Goal: Information Seeking & Learning: Learn about a topic

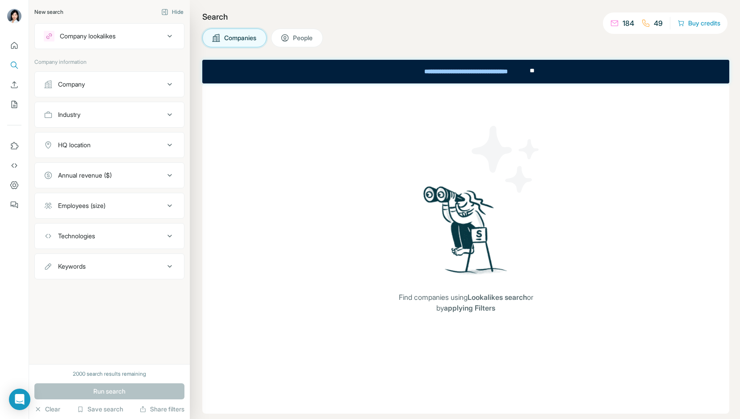
click at [100, 90] on button "Company" at bounding box center [109, 84] width 149 height 21
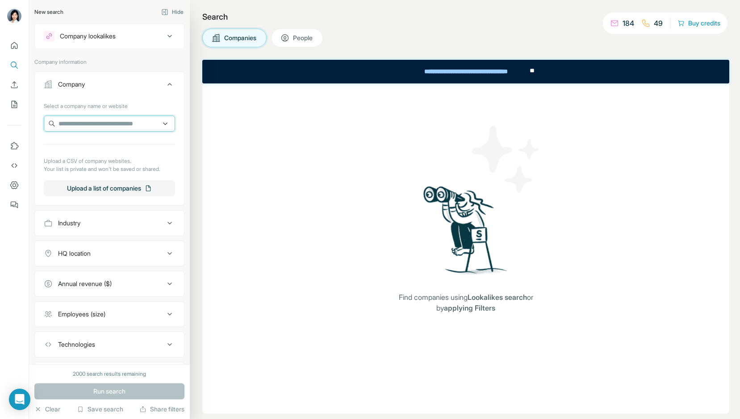
click at [107, 121] on input "text" at bounding box center [109, 124] width 131 height 16
click at [129, 188] on button "Upload a list of companies" at bounding box center [109, 188] width 131 height 16
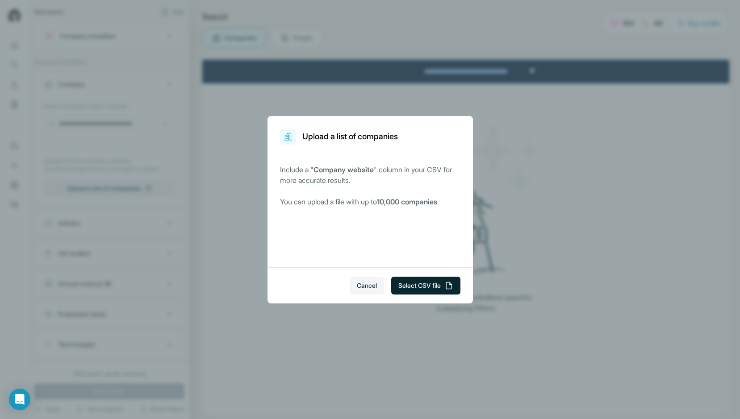
click at [423, 286] on button "Select CSV file" at bounding box center [425, 286] width 69 height 18
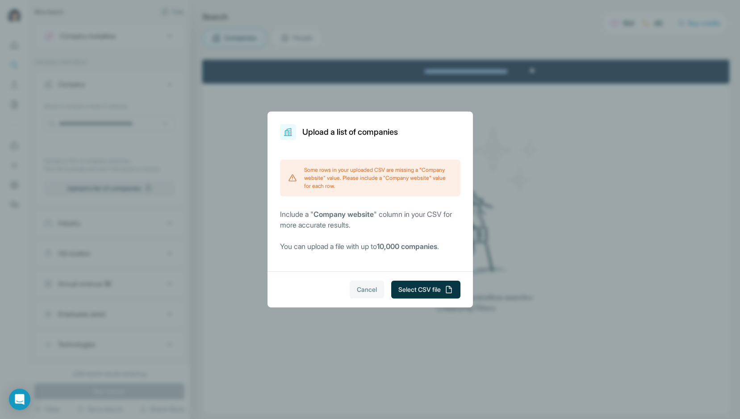
click at [365, 290] on span "Cancel" at bounding box center [367, 289] width 20 height 9
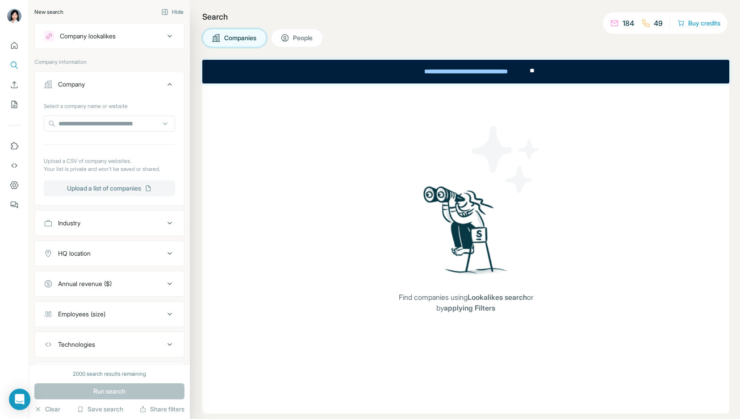
click at [145, 190] on button "Upload a list of companies" at bounding box center [109, 188] width 131 height 16
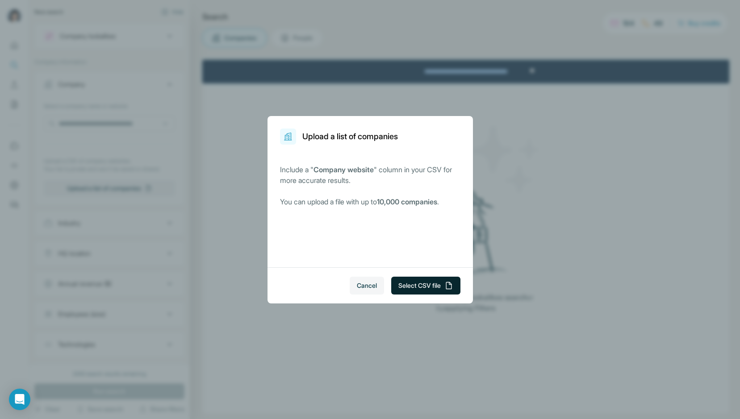
click at [430, 290] on button "Select CSV file" at bounding box center [425, 286] width 69 height 18
click at [434, 287] on button "Select CSV file" at bounding box center [425, 286] width 69 height 18
click at [437, 284] on button "Select CSV file" at bounding box center [425, 286] width 69 height 18
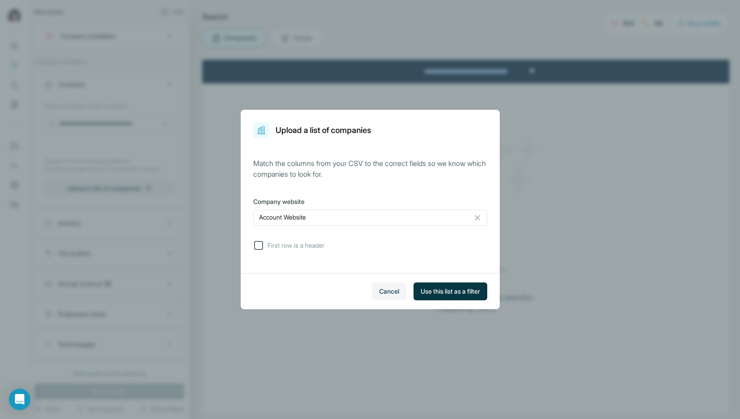
click at [305, 246] on span "First row is a header" at bounding box center [294, 245] width 61 height 9
click at [439, 296] on span "Use this list as a filter" at bounding box center [450, 291] width 59 height 9
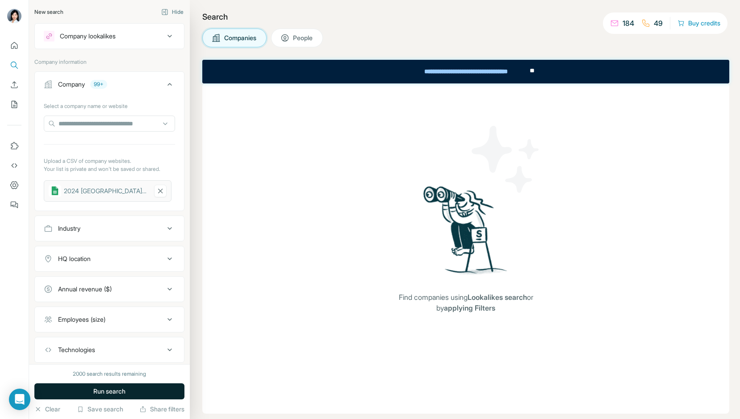
click at [78, 391] on button "Run search" at bounding box center [109, 392] width 150 height 16
click at [135, 191] on div "2024 [GEOGRAPHIC_DATA] Attendees.xlsx - Sheet2 (3)" at bounding box center [106, 191] width 84 height 9
click at [131, 384] on button "Run search" at bounding box center [109, 392] width 150 height 16
click at [129, 387] on button "Run search" at bounding box center [109, 392] width 150 height 16
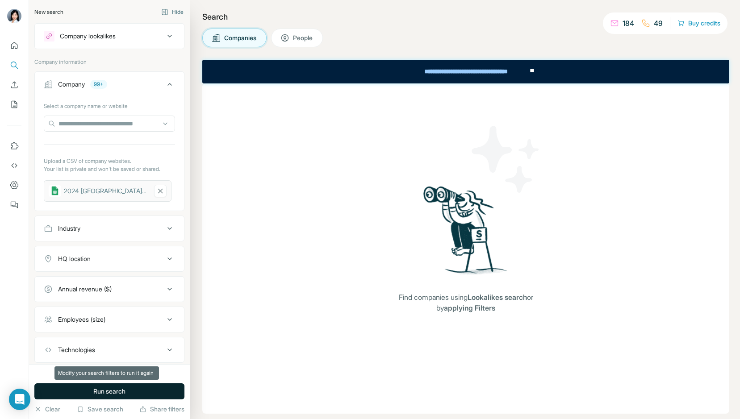
click at [101, 387] on span "Run search" at bounding box center [109, 391] width 32 height 9
click at [313, 38] on span "People" at bounding box center [303, 37] width 21 height 9
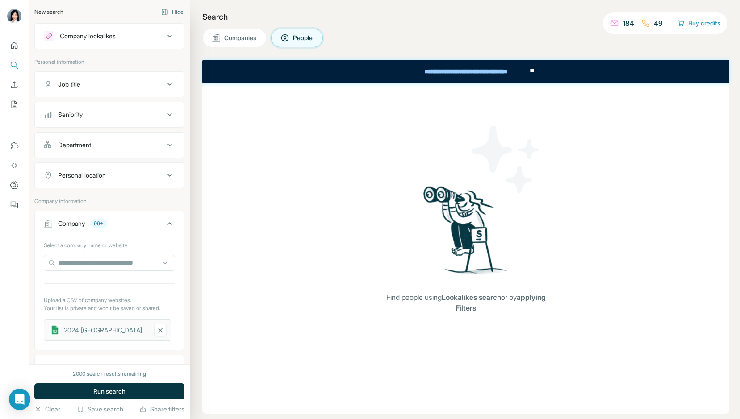
click at [261, 46] on button "Companies" at bounding box center [234, 38] width 64 height 19
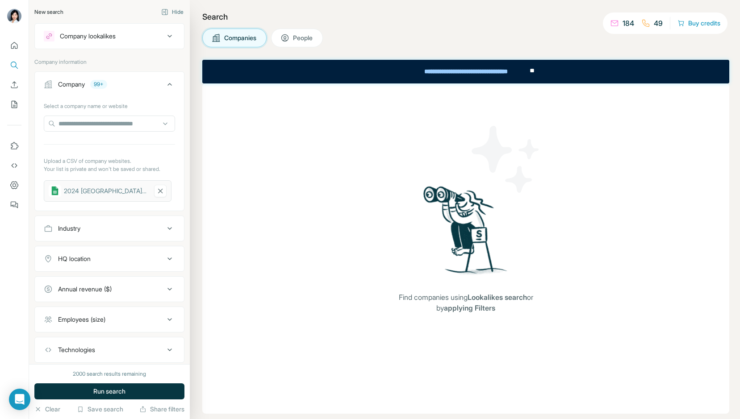
click at [113, 196] on div "2024 [GEOGRAPHIC_DATA] Attendees.xlsx - Sheet2 (3)" at bounding box center [108, 190] width 128 height 21
click at [77, 390] on button "Run search" at bounding box center [109, 392] width 150 height 16
click at [92, 193] on div "2024 [GEOGRAPHIC_DATA] Attendees.xlsx - Sheet2 (3)" at bounding box center [106, 191] width 84 height 9
click at [100, 85] on div "99+" at bounding box center [98, 84] width 17 height 8
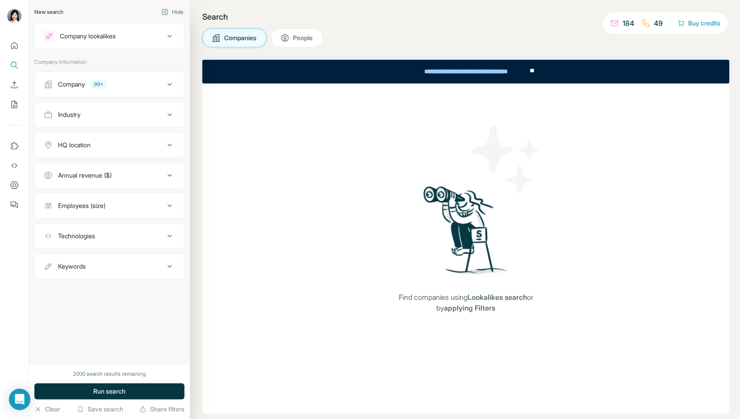
click at [100, 85] on div "99+" at bounding box center [98, 84] width 17 height 8
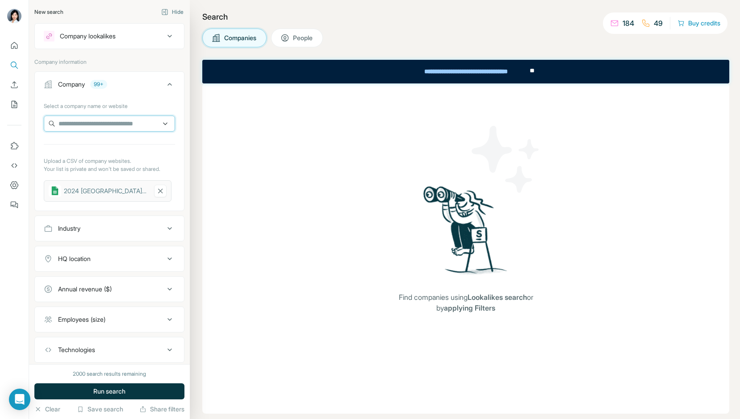
click at [105, 122] on input "text" at bounding box center [109, 124] width 131 height 16
click at [170, 163] on p "Upload a CSV of company websites." at bounding box center [109, 161] width 131 height 8
click at [98, 390] on span "Run search" at bounding box center [109, 391] width 32 height 9
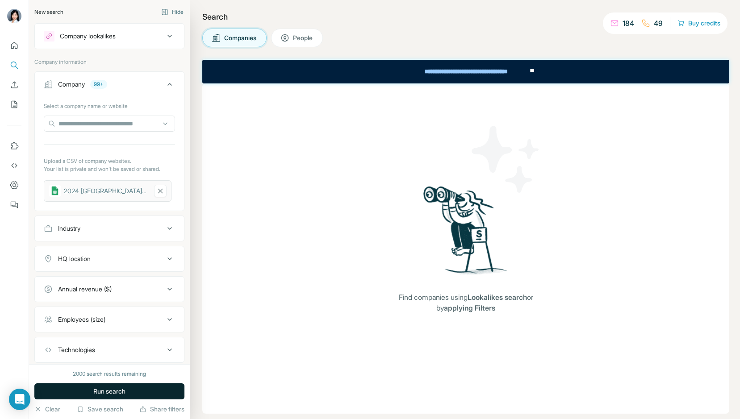
click at [97, 392] on span "Run search" at bounding box center [109, 391] width 32 height 9
click at [615, 26] on icon at bounding box center [614, 23] width 9 height 9
click at [13, 85] on icon "Enrich CSV" at bounding box center [14, 84] width 9 height 9
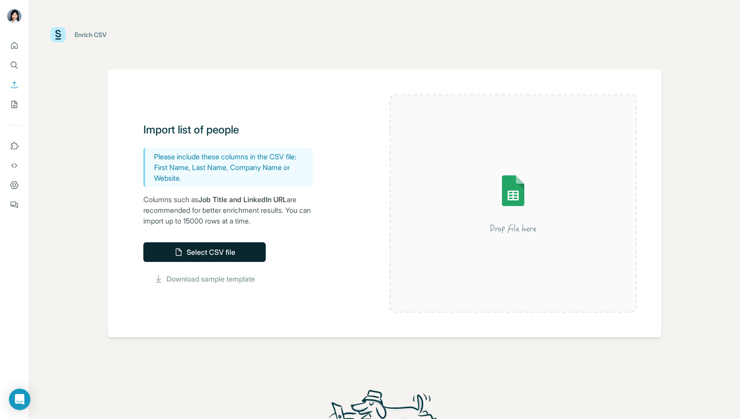
click at [219, 249] on button "Select CSV file" at bounding box center [204, 252] width 122 height 20
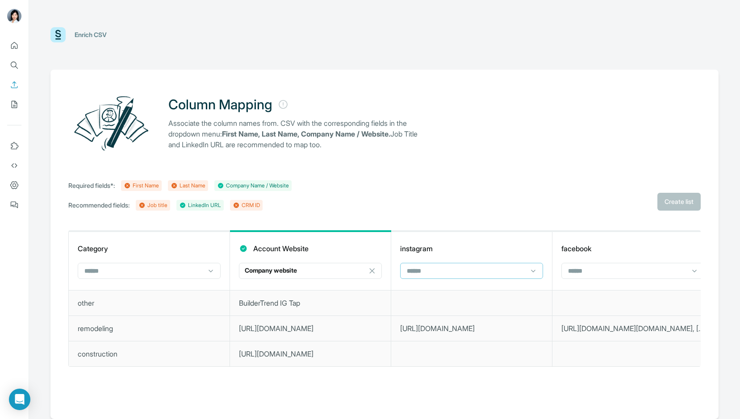
click at [527, 271] on div at bounding box center [471, 271] width 143 height 16
type input "*"
click at [577, 227] on div "Column Mapping Associate the column names from. CSV with the corresponding fiel…" at bounding box center [384, 245] width 668 height 350
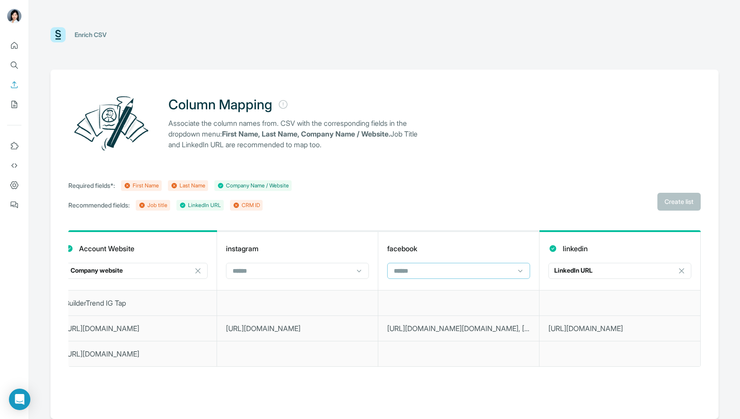
click at [506, 269] on input at bounding box center [453, 271] width 121 height 10
click at [491, 329] on div "Company Name" at bounding box center [458, 323] width 138 height 16
click at [338, 271] on input at bounding box center [292, 271] width 121 height 10
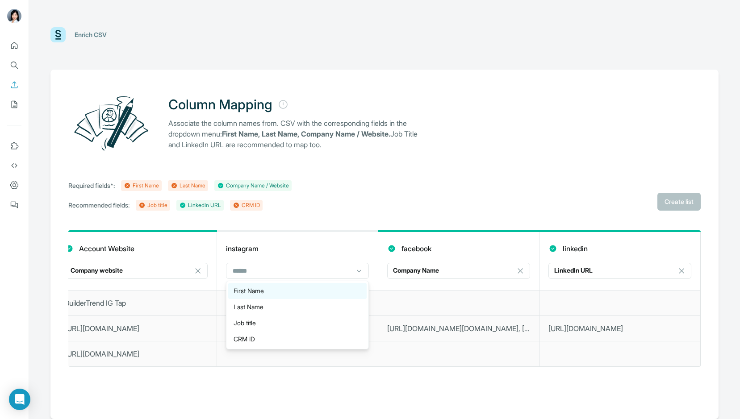
click at [332, 291] on div "First Name" at bounding box center [297, 291] width 128 height 9
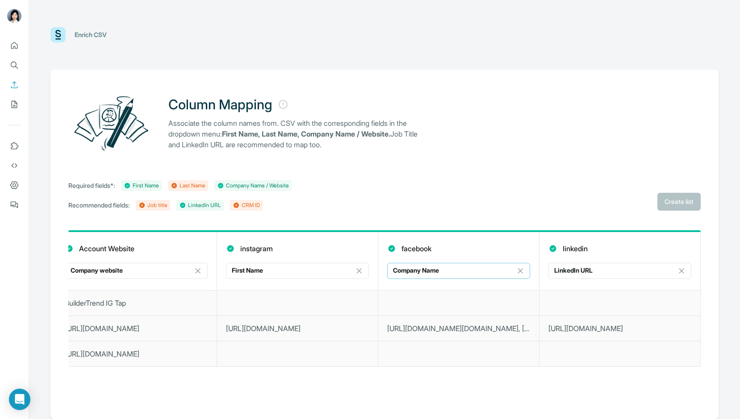
click at [441, 268] on div "Company Name" at bounding box center [453, 270] width 121 height 9
click at [521, 271] on icon at bounding box center [520, 271] width 9 height 9
click at [514, 271] on div at bounding box center [458, 271] width 143 height 16
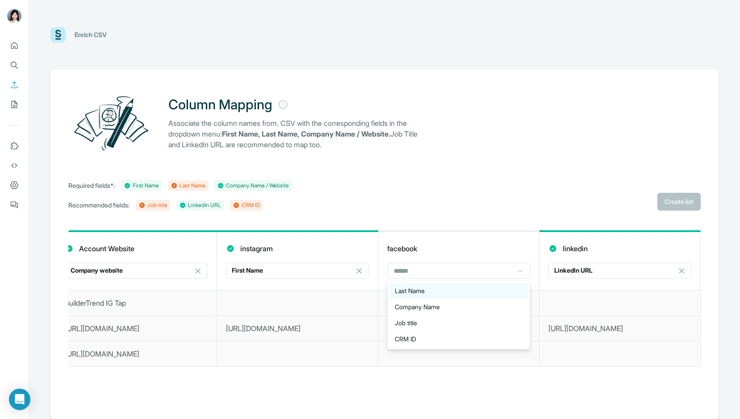
click at [487, 293] on div "Last Name" at bounding box center [459, 291] width 128 height 9
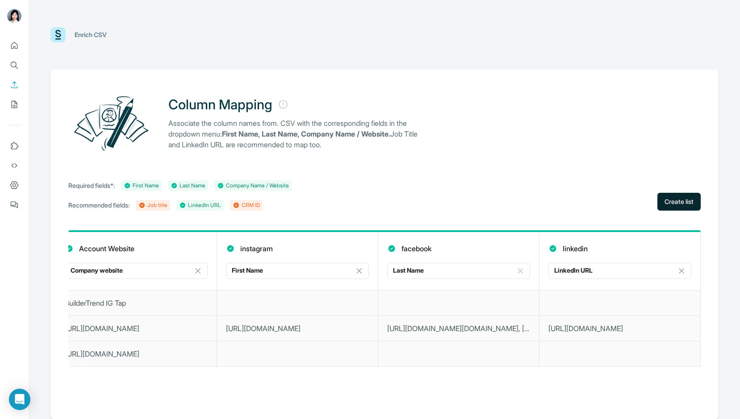
click at [671, 200] on span "Create list" at bounding box center [678, 201] width 29 height 9
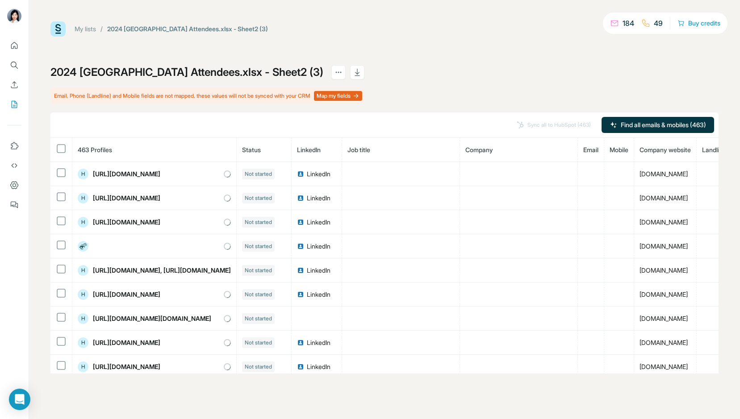
scroll to position [29, 0]
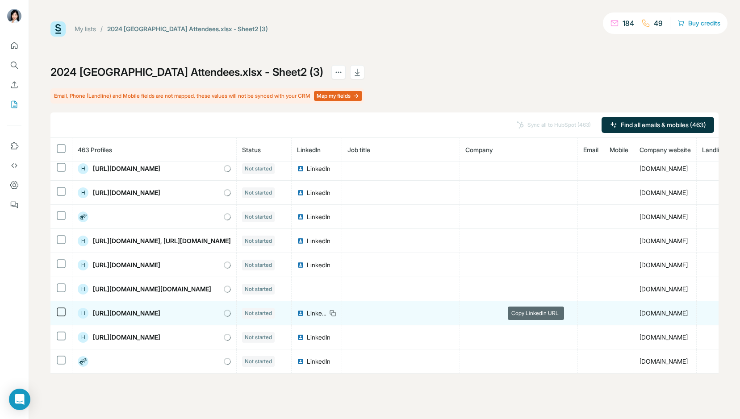
click at [335, 316] on icon at bounding box center [333, 314] width 4 height 4
click at [326, 314] on span "LinkedIn" at bounding box center [317, 313] width 20 height 9
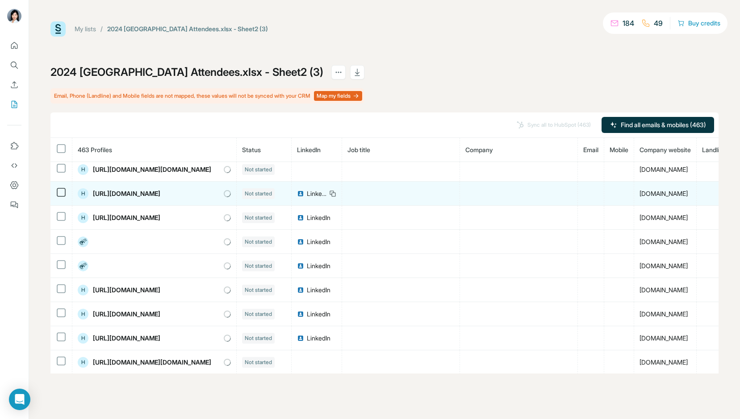
scroll to position [271, 0]
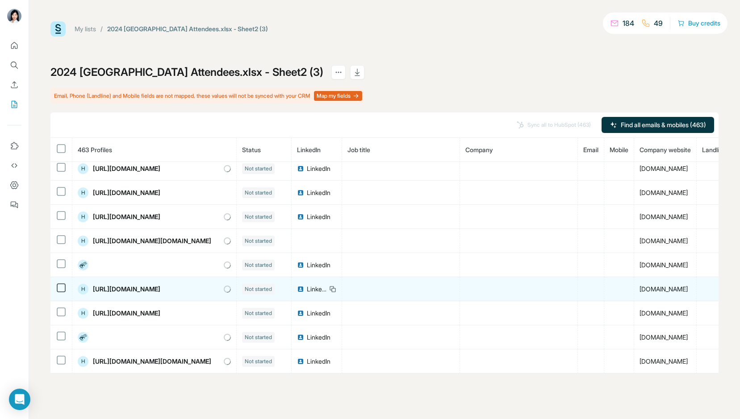
click at [326, 290] on span "LinkedIn" at bounding box center [317, 289] width 20 height 9
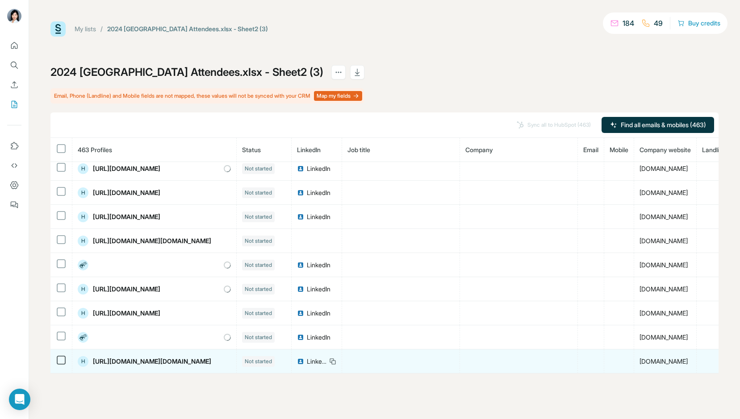
click at [326, 362] on span "LinkedIn" at bounding box center [317, 361] width 20 height 9
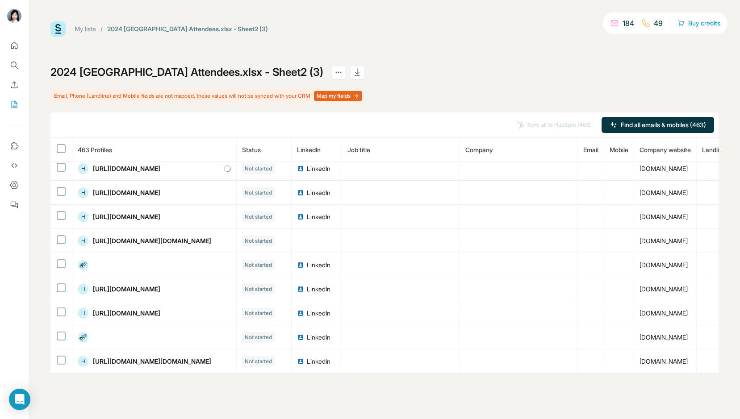
click at [355, 97] on button "Map my fields" at bounding box center [338, 96] width 48 height 10
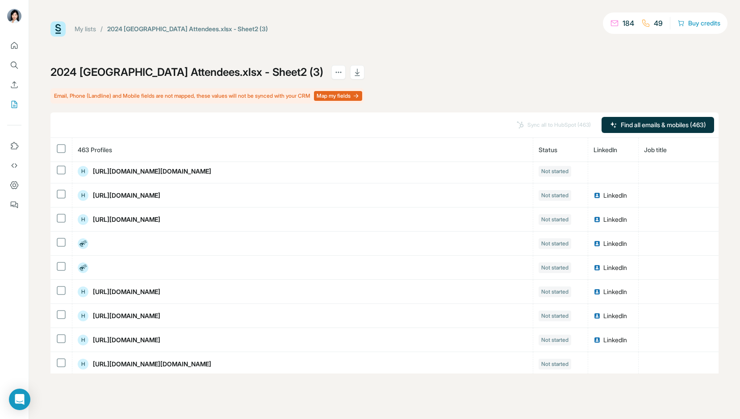
scroll to position [0, 0]
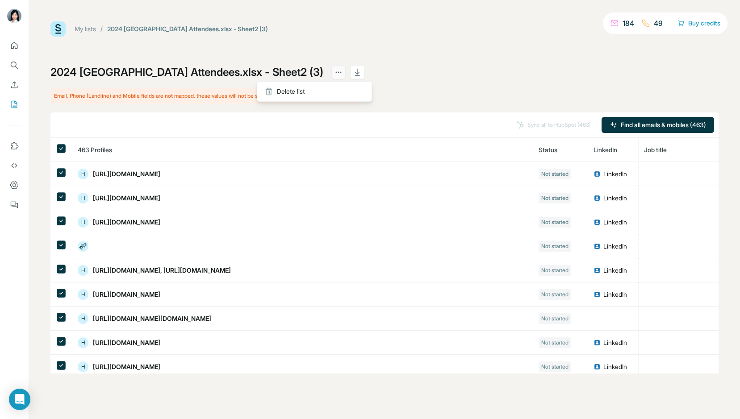
click at [331, 71] on button "actions" at bounding box center [338, 72] width 14 height 14
click at [279, 92] on div "Delete list" at bounding box center [314, 91] width 111 height 16
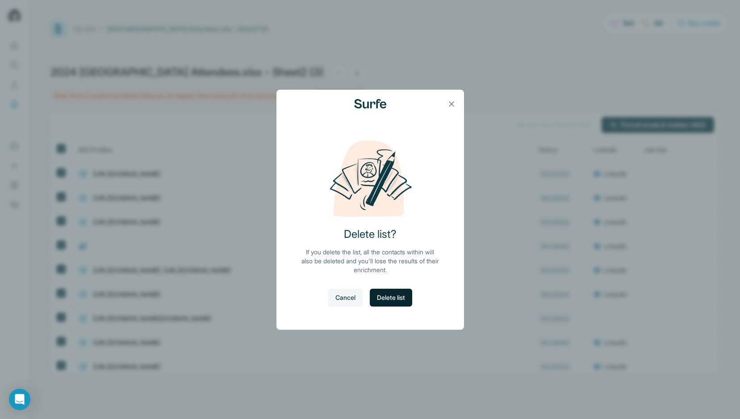
click at [384, 298] on span "Delete list" at bounding box center [391, 297] width 28 height 9
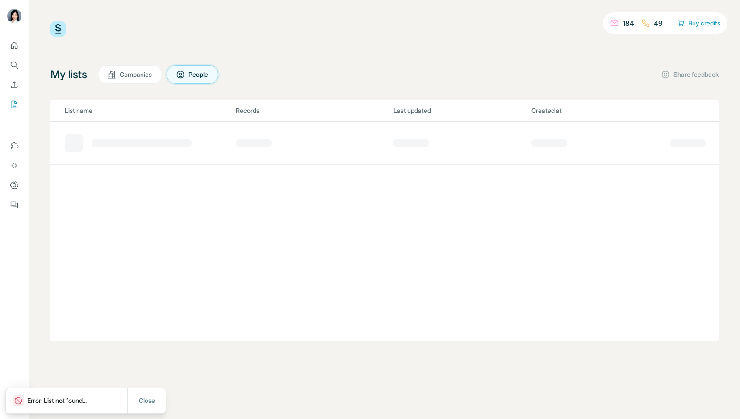
click at [143, 73] on span "Companies" at bounding box center [136, 74] width 33 height 9
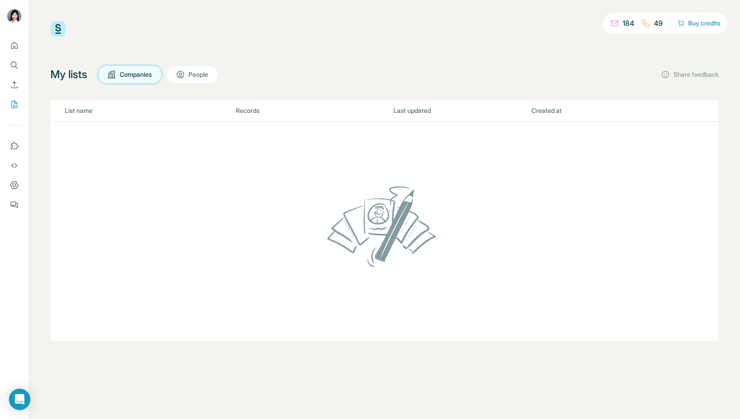
click at [146, 74] on span "Companies" at bounding box center [136, 74] width 33 height 9
click at [185, 77] on icon at bounding box center [180, 74] width 9 height 9
click at [136, 74] on span "Companies" at bounding box center [136, 74] width 33 height 9
click at [13, 83] on icon "Enrich CSV" at bounding box center [14, 84] width 9 height 9
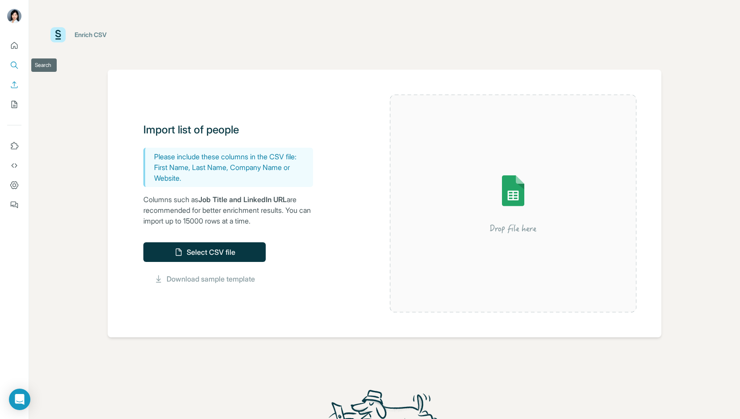
click at [15, 61] on icon "Search" at bounding box center [14, 65] width 9 height 9
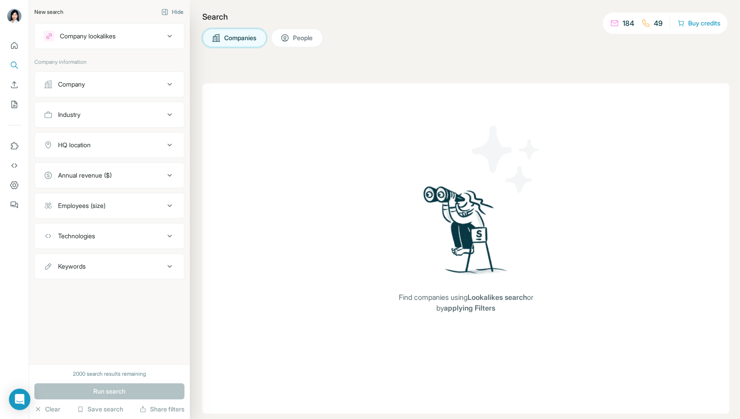
click at [81, 88] on div "Company" at bounding box center [71, 84] width 27 height 9
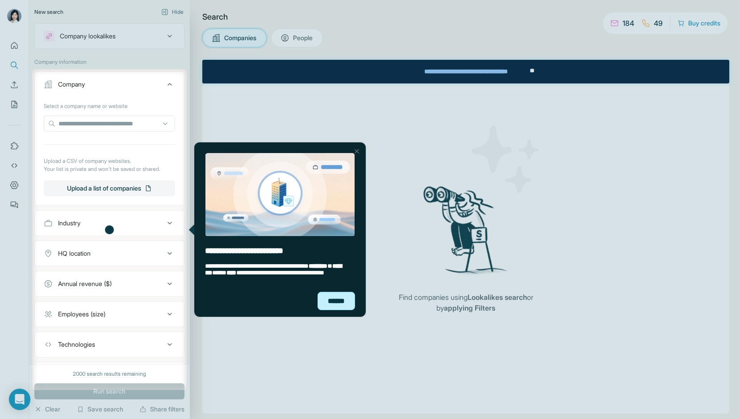
click at [340, 304] on div "******" at bounding box center [336, 301] width 38 height 18
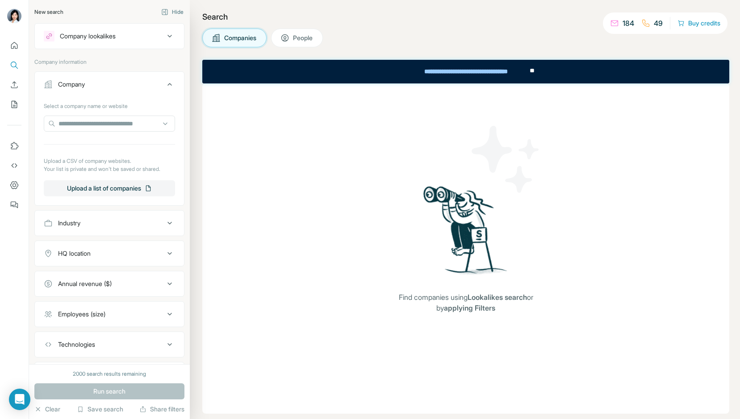
click at [146, 226] on div at bounding box center [370, 260] width 740 height 318
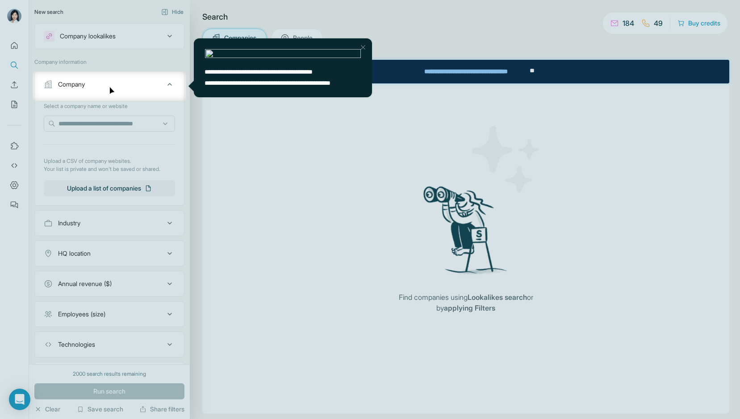
click at [146, 226] on div at bounding box center [370, 260] width 740 height 318
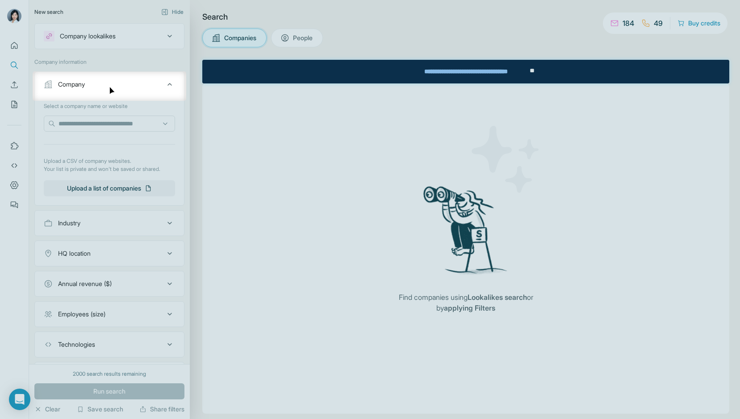
click at [146, 88] on div "Company" at bounding box center [104, 84] width 121 height 9
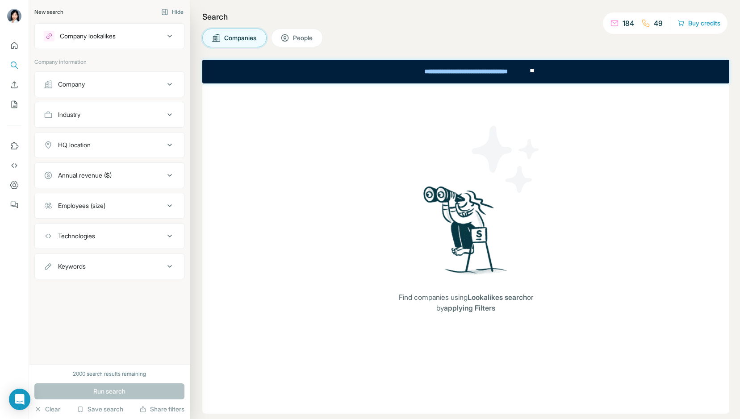
click at [146, 88] on div "Company" at bounding box center [104, 84] width 121 height 9
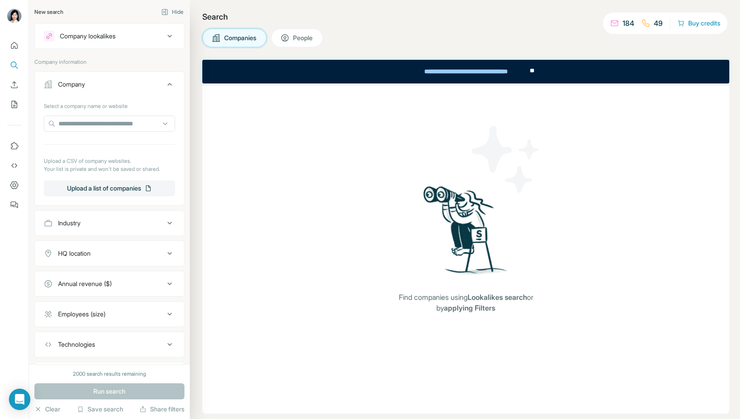
click at [146, 89] on button "Company" at bounding box center [109, 86] width 149 height 25
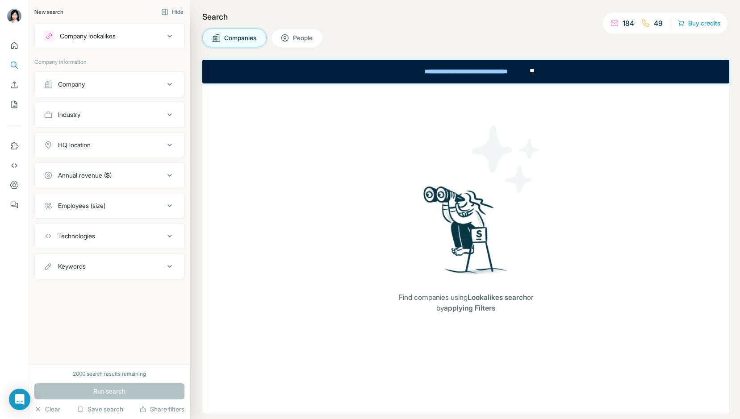
click at [142, 87] on div "Company" at bounding box center [104, 84] width 121 height 9
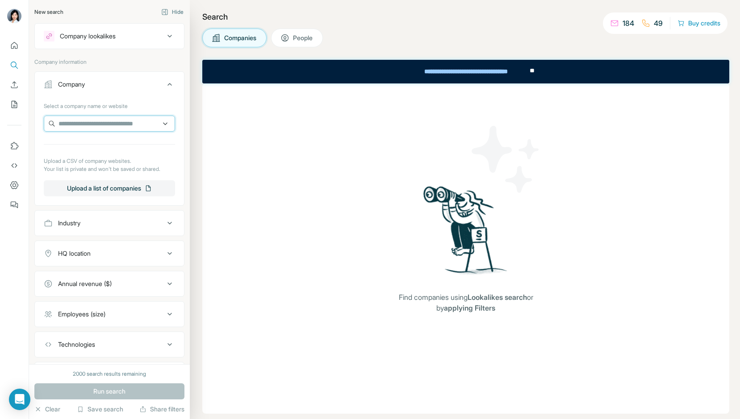
click at [141, 129] on input "text" at bounding box center [109, 124] width 131 height 16
click at [116, 187] on button "Upload a list of companies" at bounding box center [109, 188] width 131 height 16
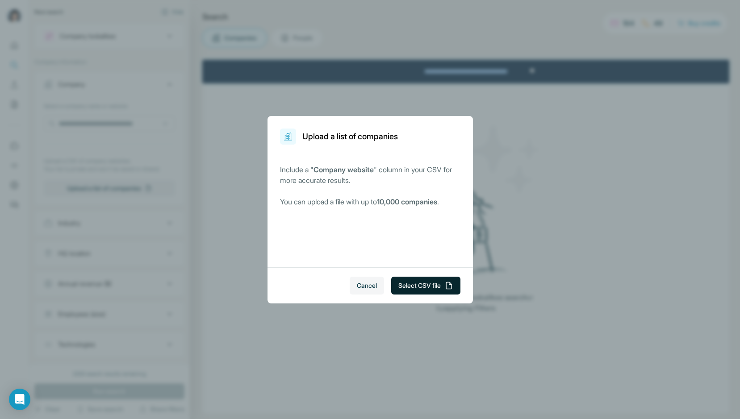
click at [421, 284] on button "Select CSV file" at bounding box center [425, 286] width 69 height 18
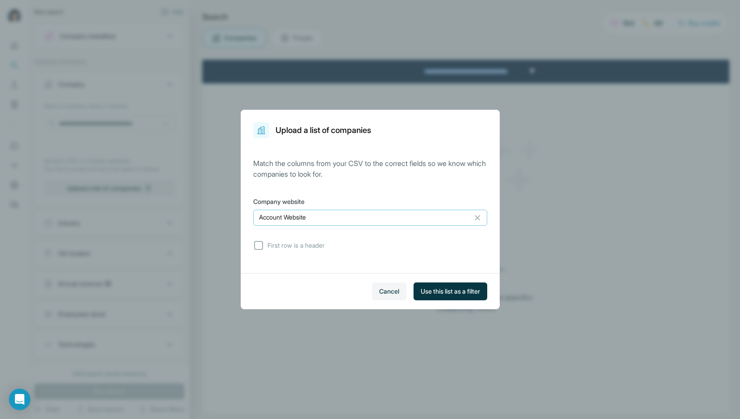
click at [300, 220] on p "Account Website" at bounding box center [282, 217] width 47 height 9
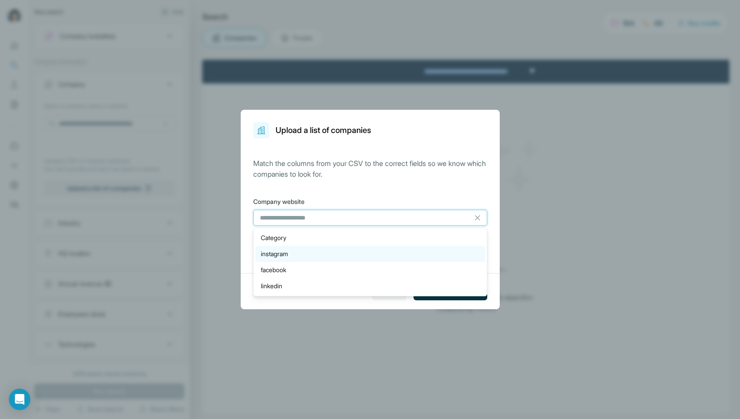
type input "*"
click at [476, 218] on icon at bounding box center [477, 217] width 5 height 5
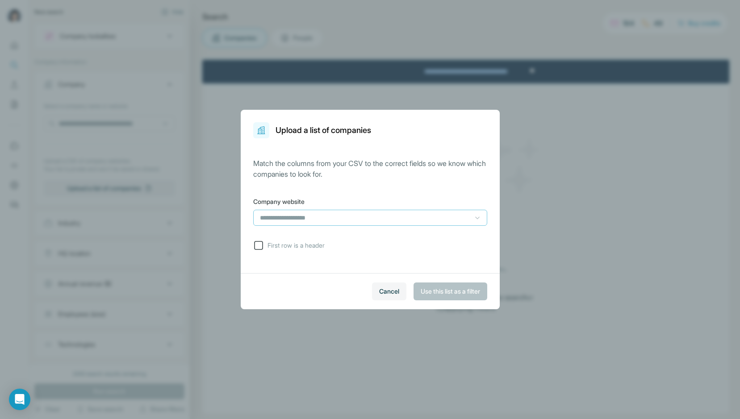
click at [297, 246] on span "First row is a header" at bounding box center [294, 245] width 61 height 9
click at [361, 227] on div at bounding box center [370, 219] width 234 height 18
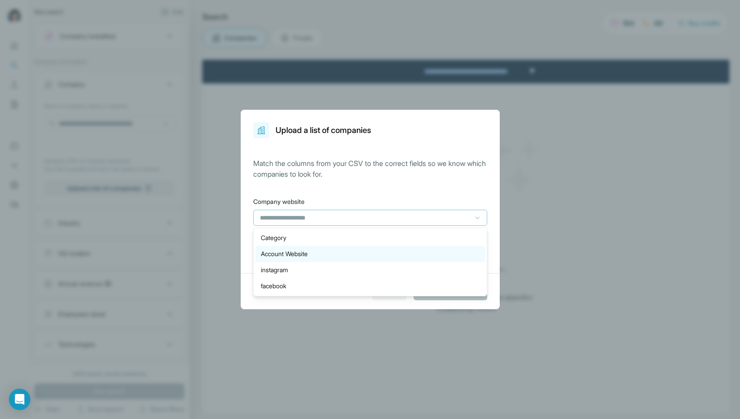
click at [342, 258] on div "Account Website" at bounding box center [369, 254] width 229 height 16
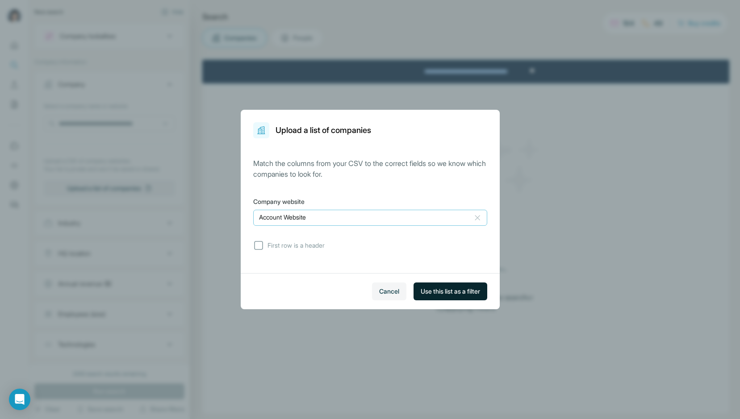
click at [461, 294] on span "Use this list as a filter" at bounding box center [450, 291] width 59 height 9
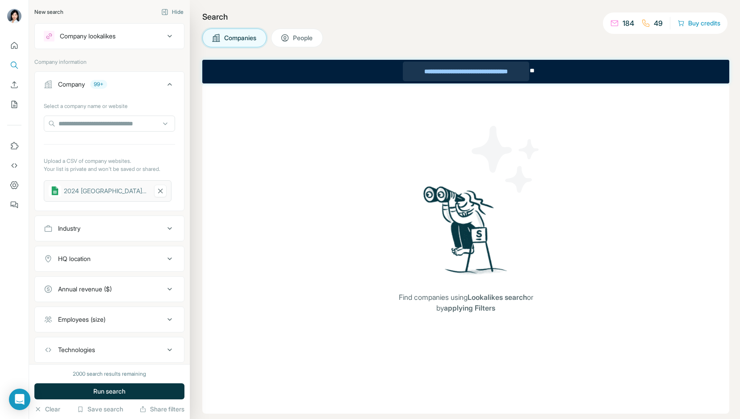
click at [491, 74] on div "**********" at bounding box center [466, 72] width 126 height 20
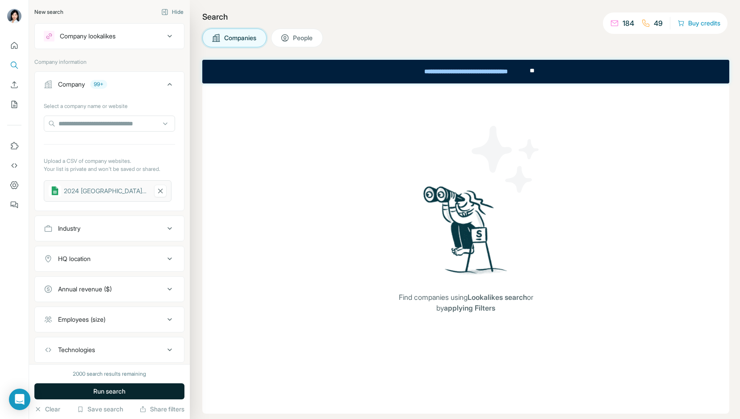
click at [120, 391] on span "Run search" at bounding box center [109, 391] width 32 height 9
click at [142, 122] on input "text" at bounding box center [109, 124] width 131 height 16
click at [119, 232] on div "Industry" at bounding box center [104, 228] width 121 height 9
click at [108, 250] on input at bounding box center [105, 251] width 110 height 10
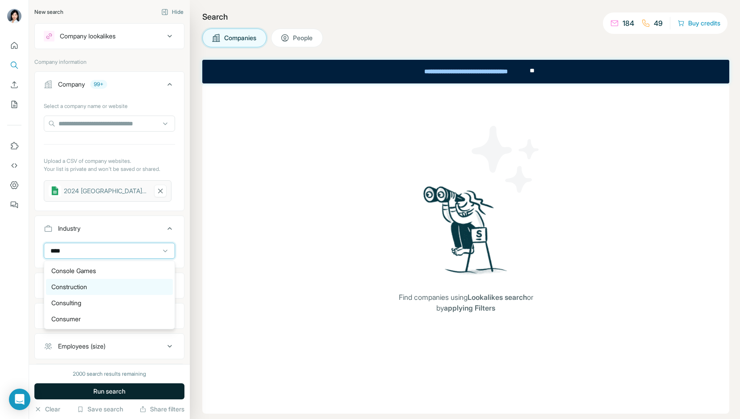
type input "****"
click at [92, 284] on div "Construction" at bounding box center [109, 287] width 116 height 9
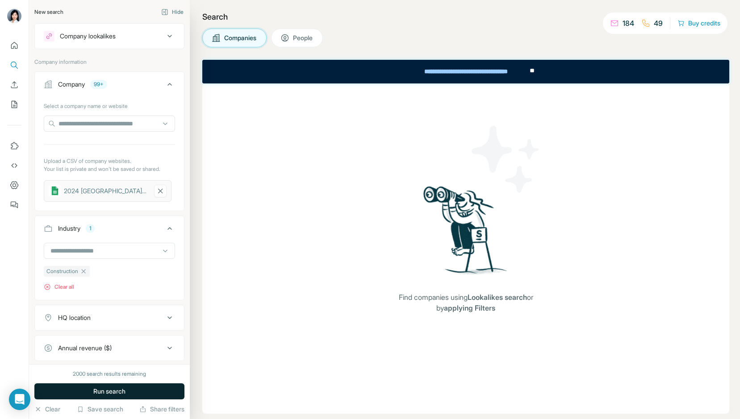
click at [102, 389] on span "Run search" at bounding box center [109, 391] width 32 height 9
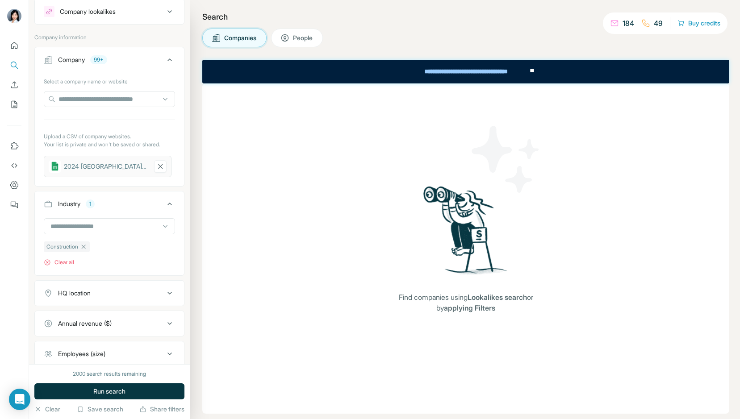
scroll to position [113, 0]
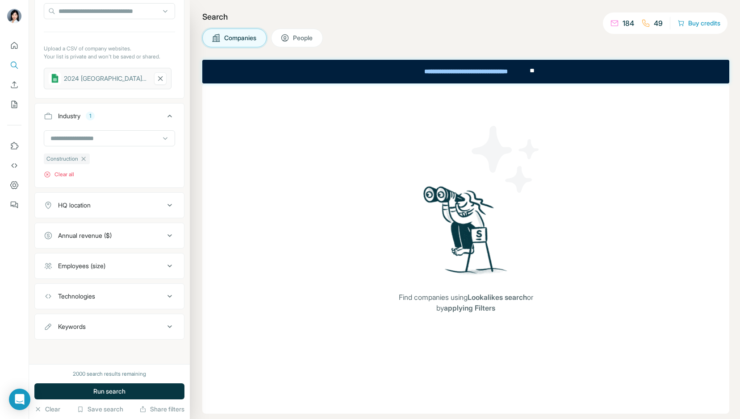
click at [90, 301] on button "Technologies" at bounding box center [109, 296] width 149 height 21
click at [90, 301] on button "Technologies" at bounding box center [109, 298] width 149 height 25
click at [98, 275] on button "Employees (size)" at bounding box center [109, 265] width 149 height 21
click at [52, 317] on icon at bounding box center [49, 318] width 11 height 11
click at [50, 333] on icon at bounding box center [49, 334] width 11 height 11
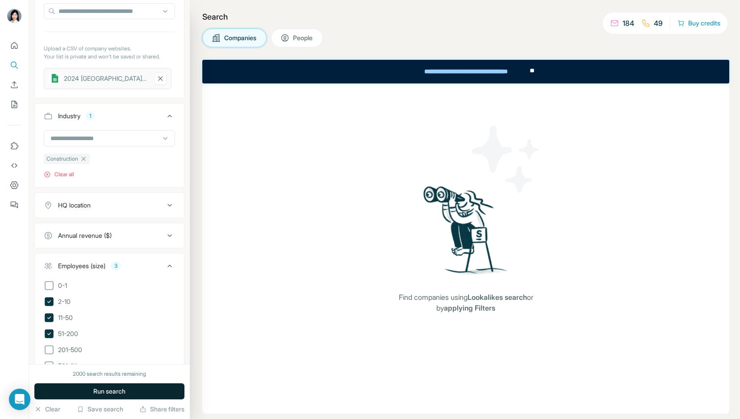
click at [78, 388] on button "Run search" at bounding box center [109, 392] width 150 height 16
click at [86, 394] on button "Run search" at bounding box center [109, 392] width 150 height 16
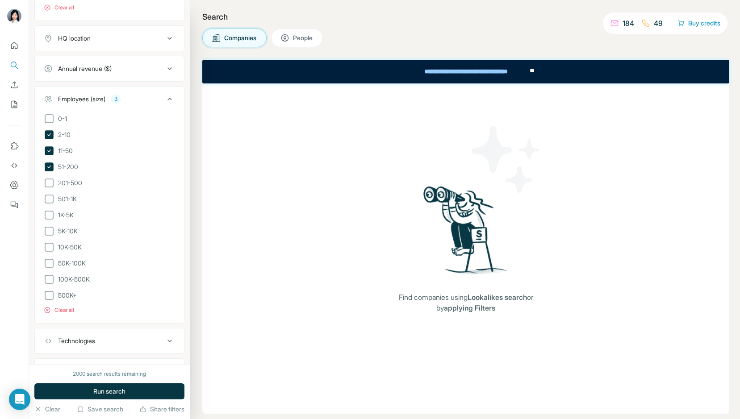
scroll to position [291, 0]
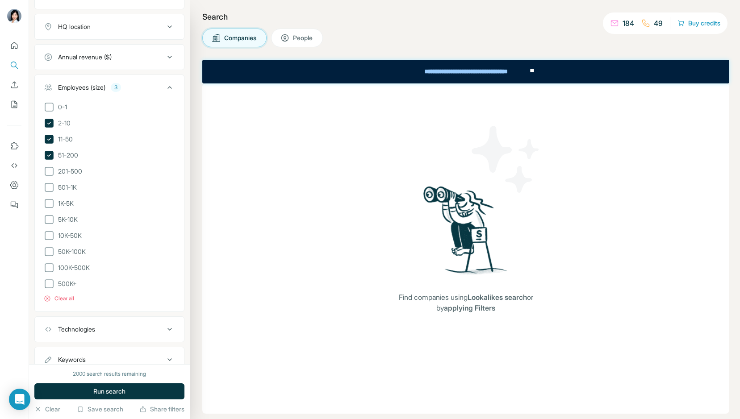
click at [304, 33] on span "People" at bounding box center [303, 37] width 21 height 9
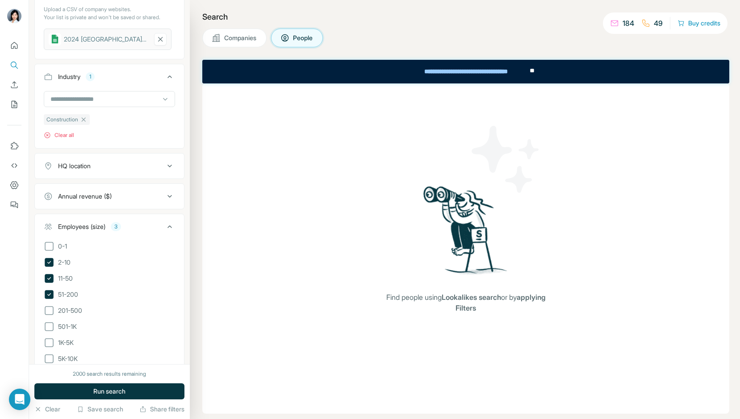
click at [255, 39] on span "Companies" at bounding box center [240, 37] width 33 height 9
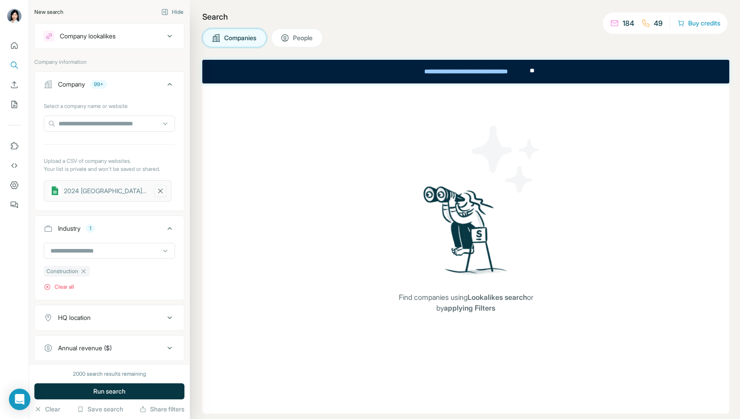
click at [160, 188] on icon "button" at bounding box center [160, 191] width 8 height 9
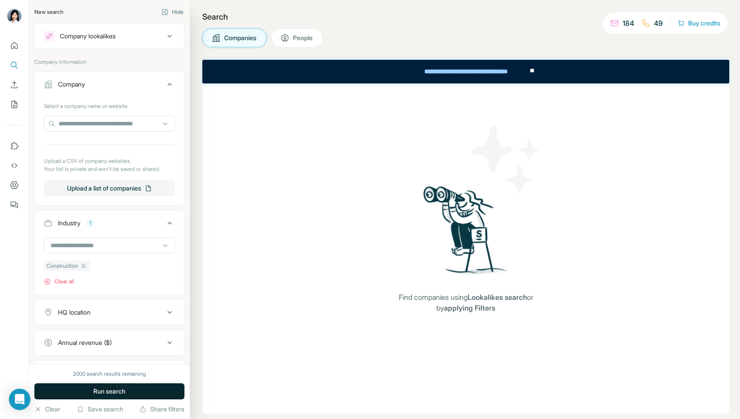
click at [121, 389] on span "Run search" at bounding box center [109, 391] width 32 height 9
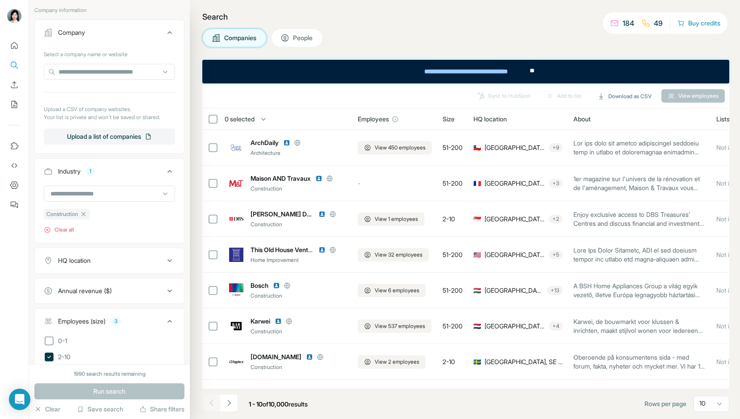
scroll to position [53, 0]
click at [134, 255] on div "HQ location" at bounding box center [104, 259] width 121 height 9
click at [102, 279] on input "text" at bounding box center [109, 282] width 131 height 16
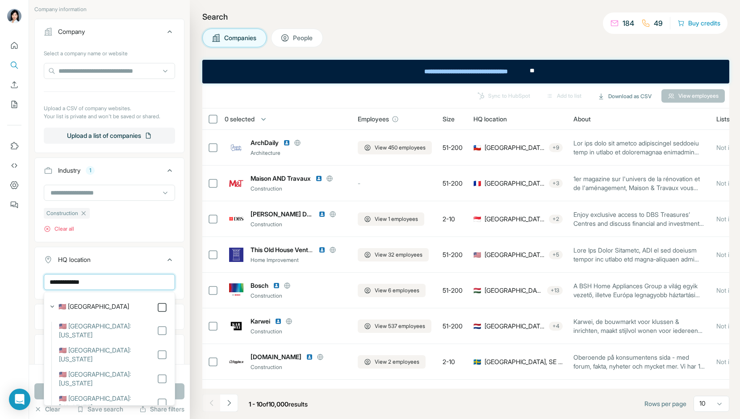
type input "**********"
click at [142, 259] on div "HQ location 1" at bounding box center [104, 259] width 121 height 9
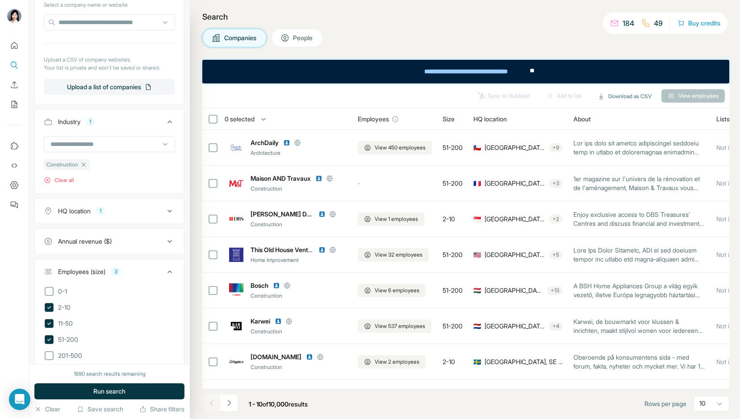
scroll to position [233, 0]
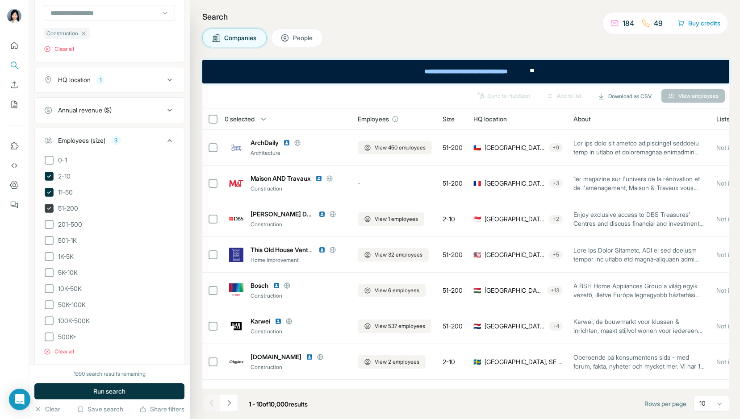
click at [51, 208] on icon at bounding box center [49, 208] width 9 height 9
click at [105, 389] on span "Run search" at bounding box center [109, 391] width 32 height 9
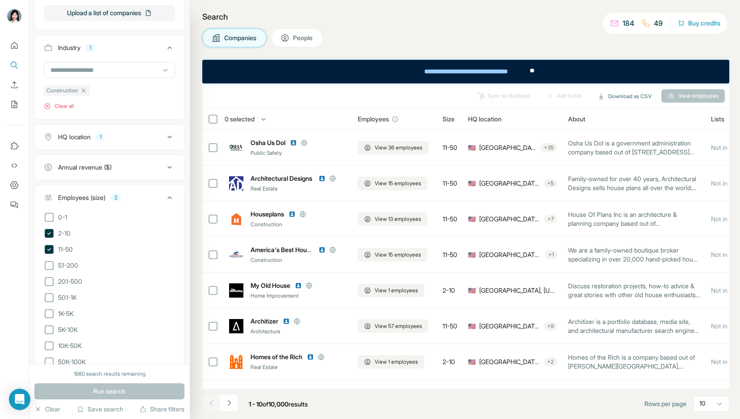
scroll to position [140, 0]
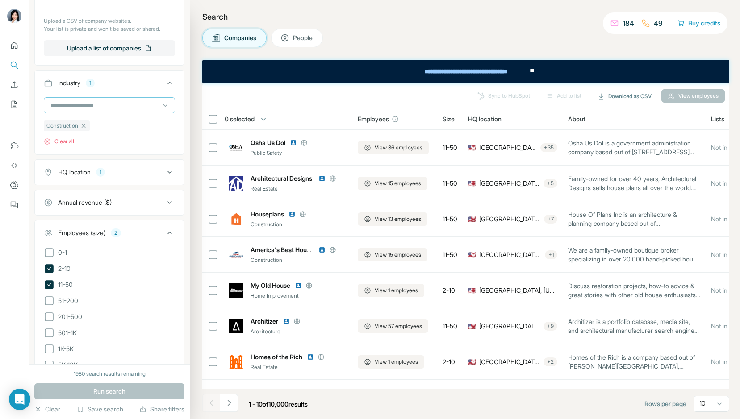
click at [118, 102] on input at bounding box center [105, 105] width 110 height 10
type input "****"
click at [87, 127] on p "Home Renovation" at bounding box center [76, 125] width 50 height 9
click at [125, 390] on span "Run search" at bounding box center [109, 391] width 32 height 9
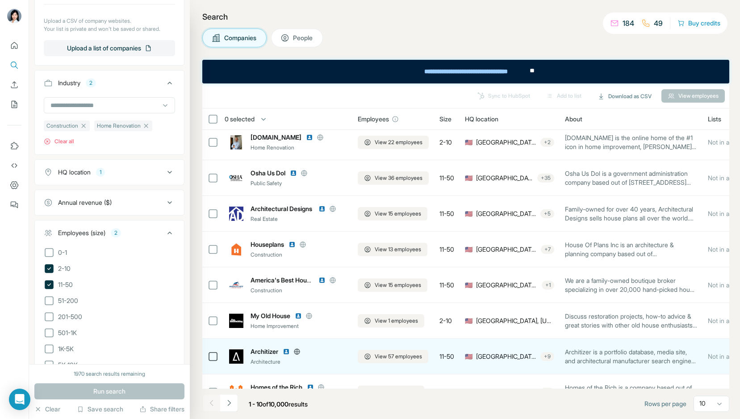
scroll to position [98, 0]
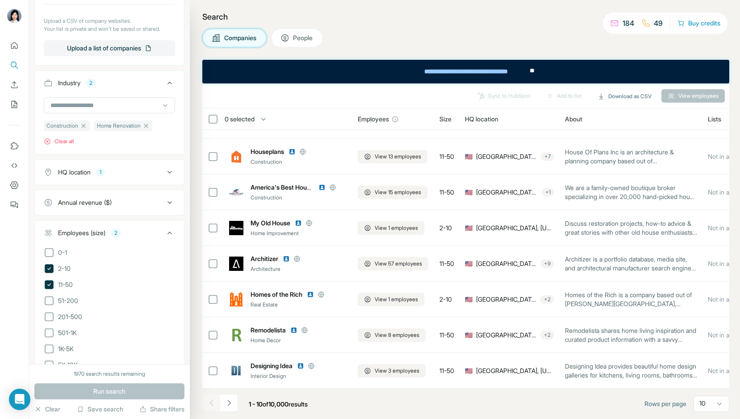
click at [304, 38] on span "People" at bounding box center [303, 37] width 21 height 9
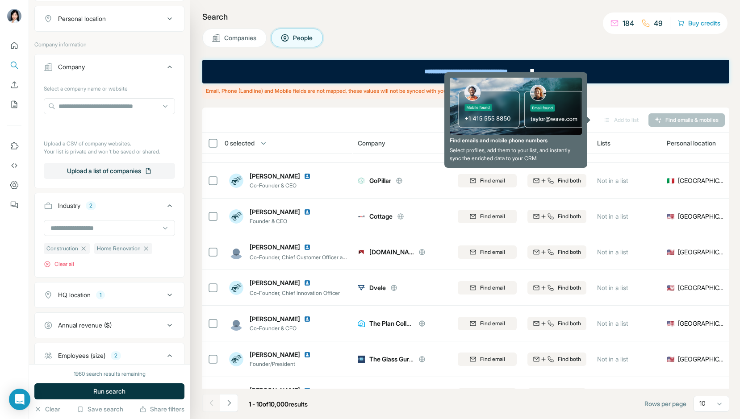
scroll to position [160, 0]
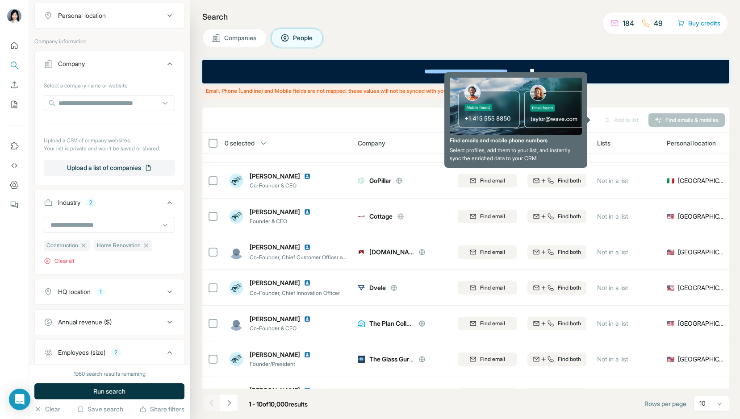
click at [103, 319] on div "Annual revenue ($)" at bounding box center [85, 322] width 54 height 9
click at [103, 320] on div "Annual revenue ($)" at bounding box center [85, 322] width 54 height 9
click at [49, 356] on icon at bounding box center [49, 358] width 11 height 11
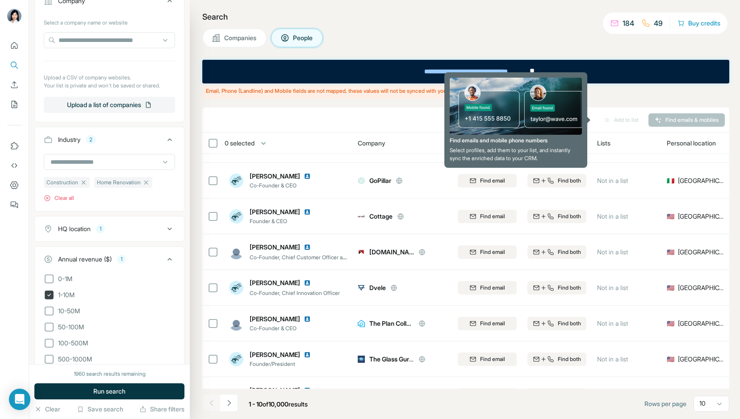
scroll to position [240, 0]
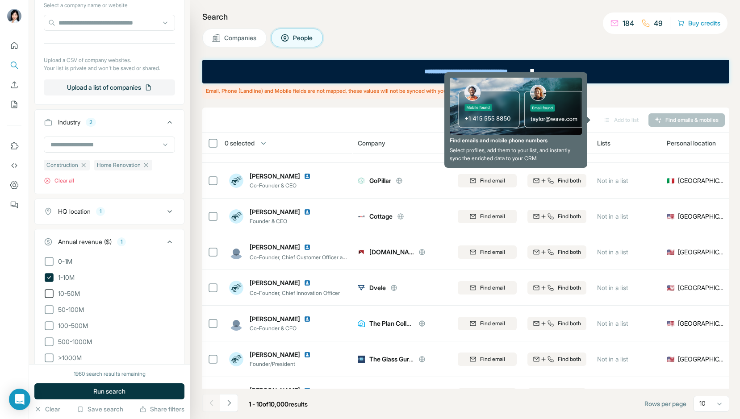
click at [50, 297] on icon at bounding box center [49, 293] width 11 height 11
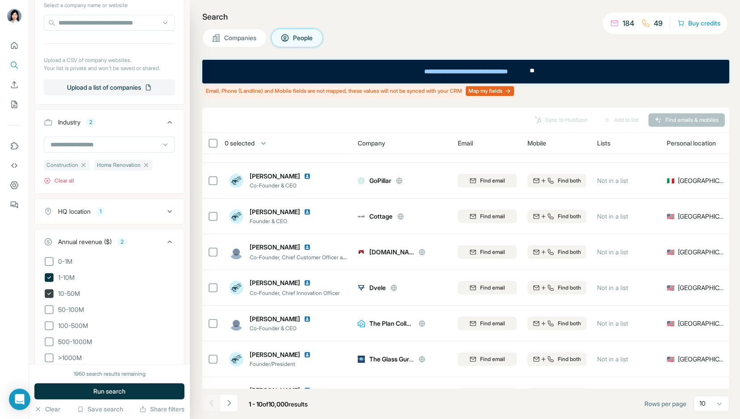
click at [51, 296] on icon at bounding box center [49, 293] width 9 height 9
click at [51, 263] on icon at bounding box center [49, 261] width 11 height 11
click at [88, 395] on button "Run search" at bounding box center [109, 392] width 150 height 16
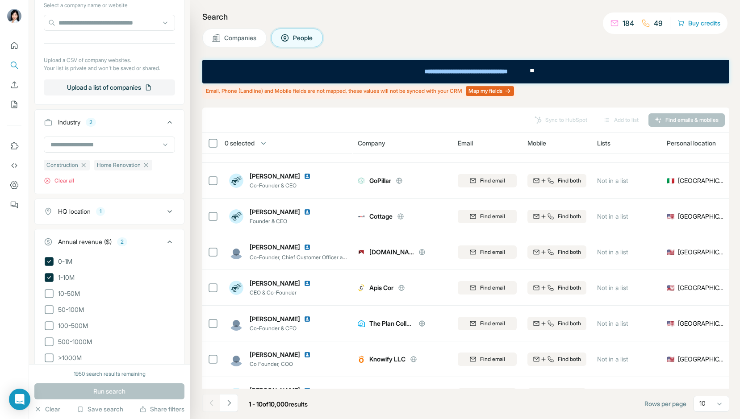
click at [195, 228] on div "Search Companies People Email, Phone (Landline) and Mobile fields are not mappe…" at bounding box center [465, 209] width 550 height 419
click at [173, 213] on icon at bounding box center [169, 211] width 11 height 11
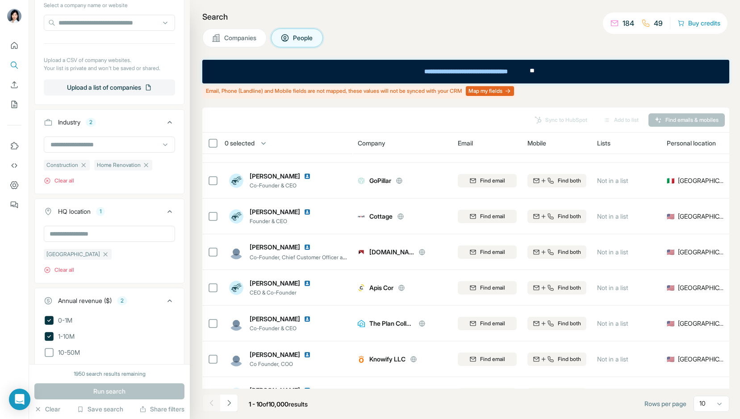
click at [173, 213] on icon at bounding box center [169, 211] width 11 height 11
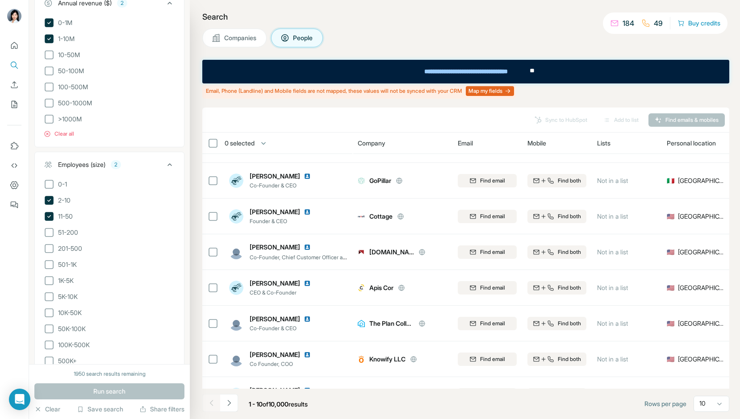
scroll to position [658, 0]
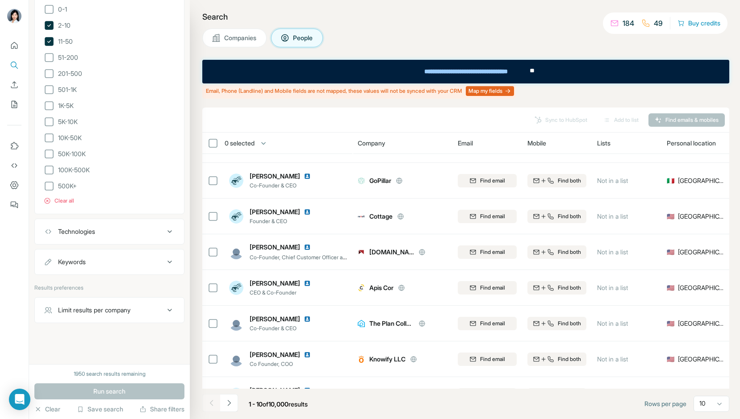
click at [131, 234] on div "Technologies" at bounding box center [104, 231] width 121 height 9
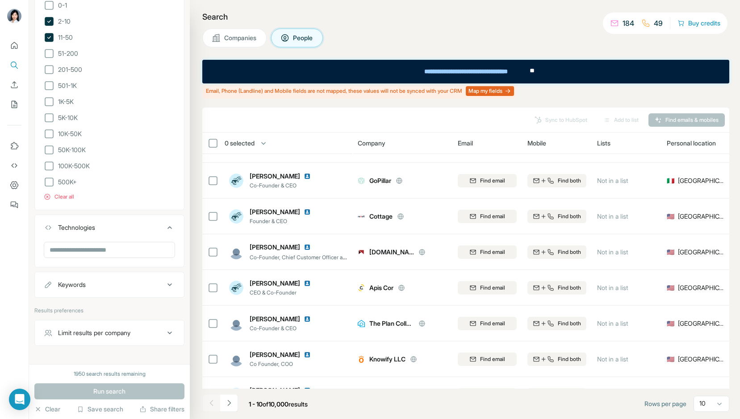
click at [131, 232] on div "Technologies" at bounding box center [104, 227] width 121 height 9
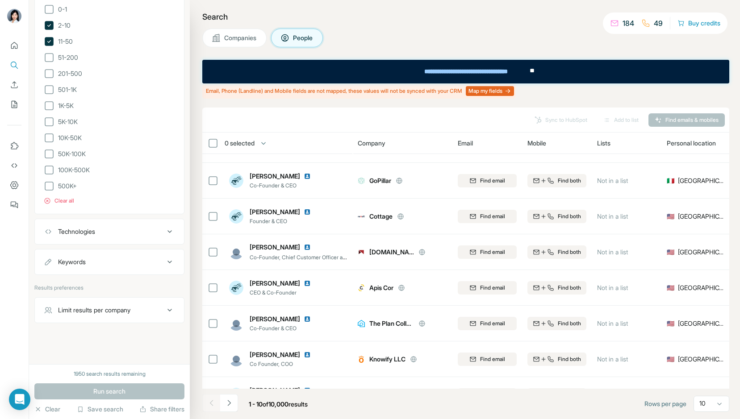
click at [120, 263] on div "Keywords" at bounding box center [104, 262] width 121 height 9
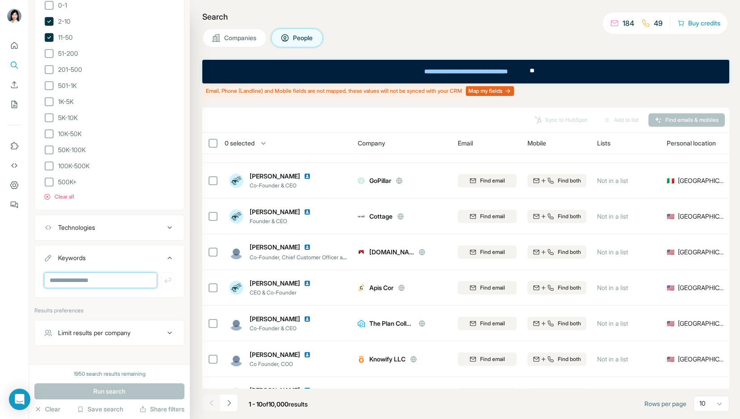
click at [108, 286] on input "text" at bounding box center [100, 280] width 113 height 16
type input "*"
type input "**********"
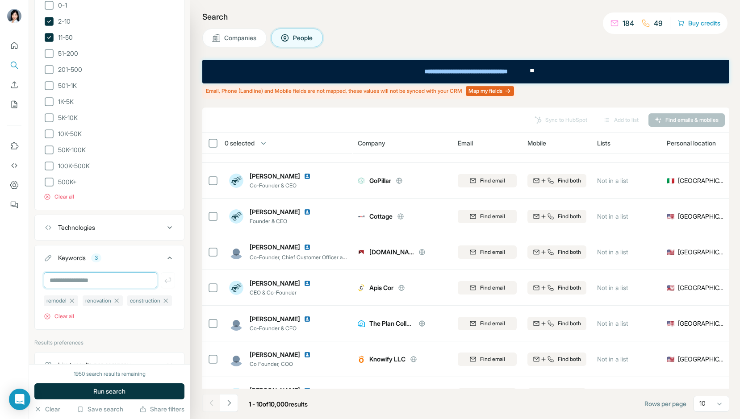
scroll to position [717, 0]
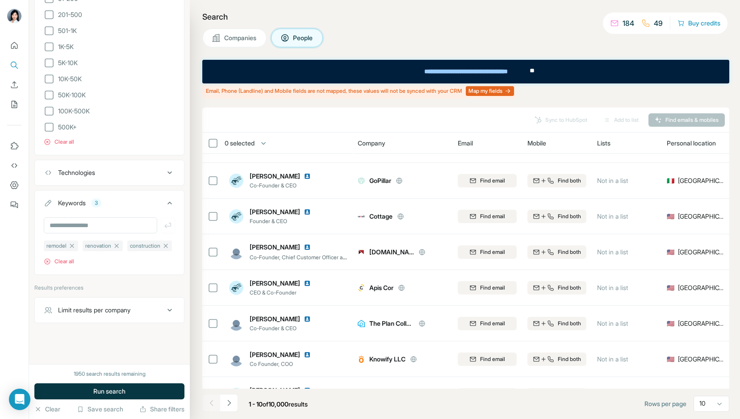
click at [128, 314] on div "Limit results per company" at bounding box center [94, 310] width 72 height 9
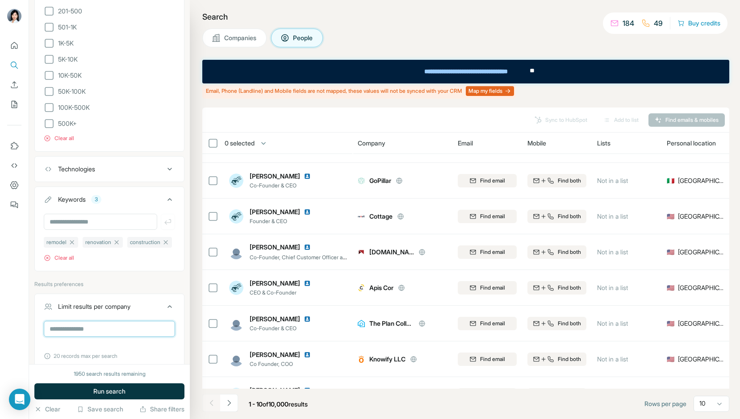
click at [121, 333] on input "number" at bounding box center [109, 329] width 131 height 16
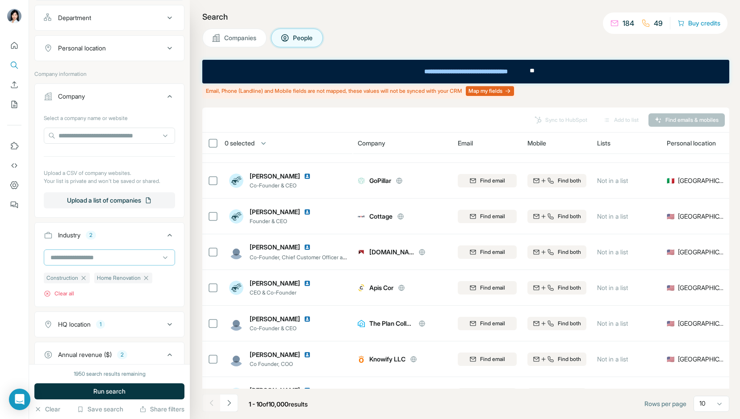
scroll to position [5, 0]
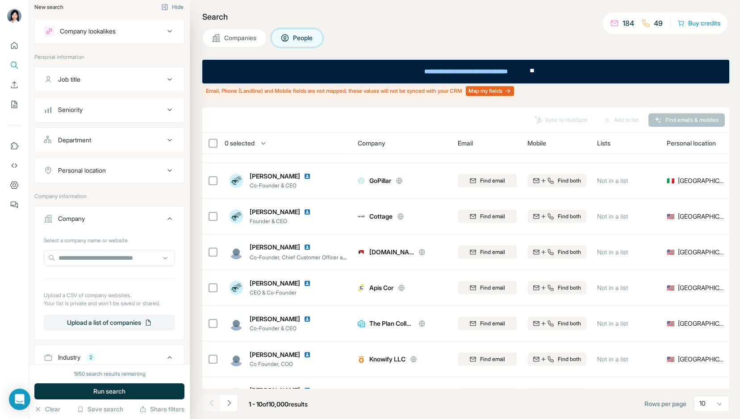
type input "*"
click at [142, 84] on button "Job title" at bounding box center [109, 79] width 149 height 21
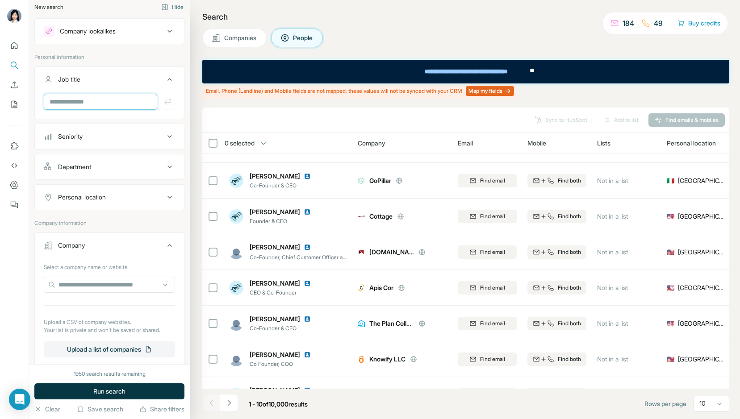
click at [121, 102] on input "text" at bounding box center [100, 102] width 113 height 16
click at [119, 101] on input "**********" at bounding box center [100, 102] width 113 height 16
click at [142, 101] on input "**********" at bounding box center [100, 102] width 113 height 16
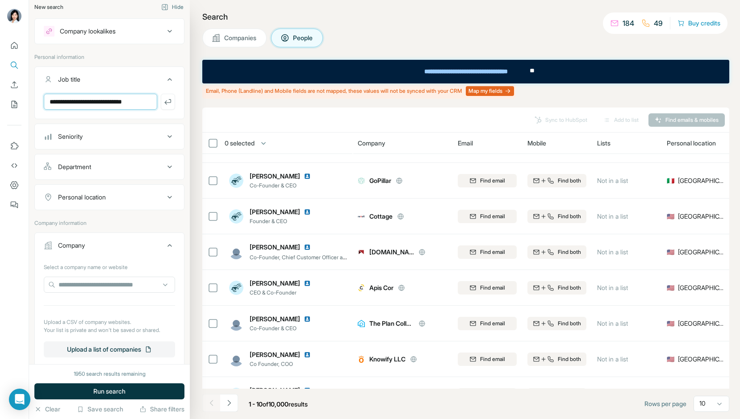
scroll to position [0, 0]
type input "**********"
click at [136, 137] on div "Seniority" at bounding box center [104, 136] width 121 height 9
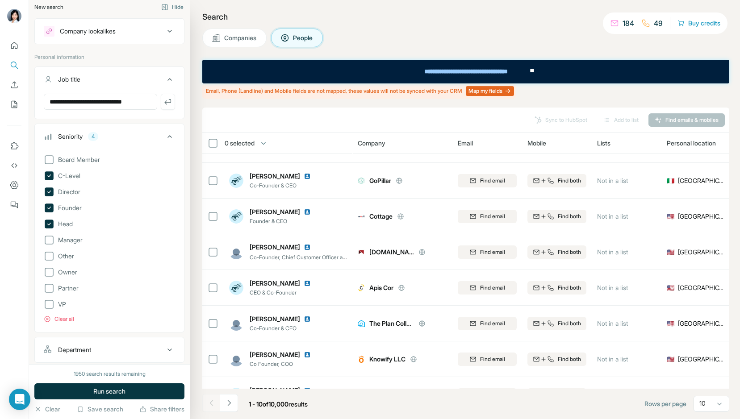
click at [100, 352] on div "Department" at bounding box center [104, 350] width 121 height 9
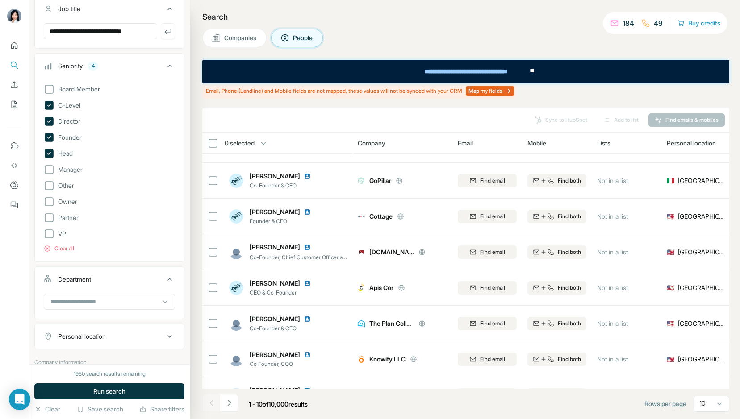
scroll to position [80, 0]
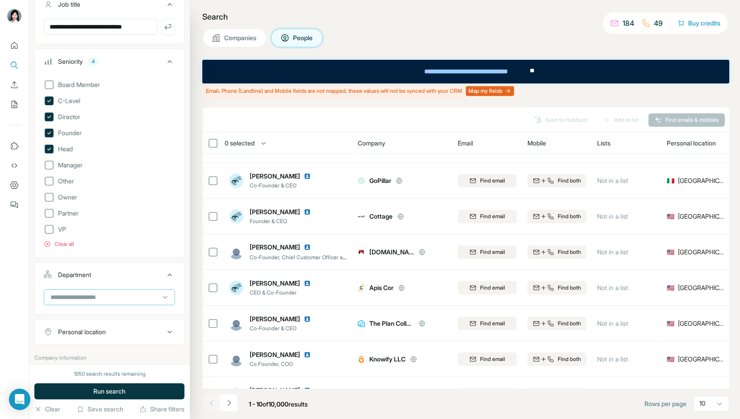
click at [86, 296] on input at bounding box center [105, 297] width 110 height 10
type input "*"
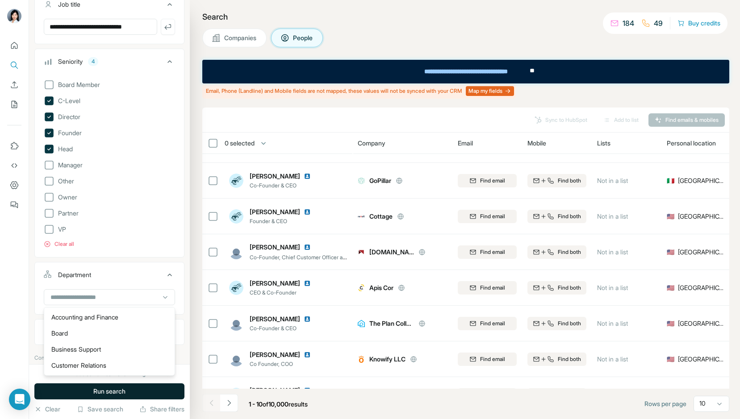
click at [103, 392] on span "Run search" at bounding box center [109, 391] width 32 height 9
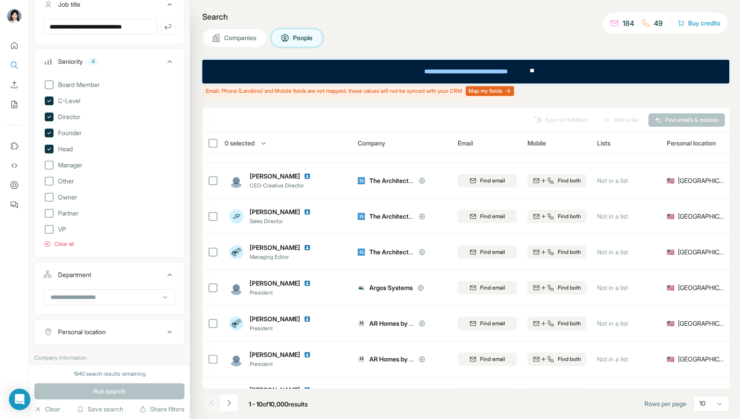
click at [172, 62] on icon at bounding box center [169, 61] width 11 height 11
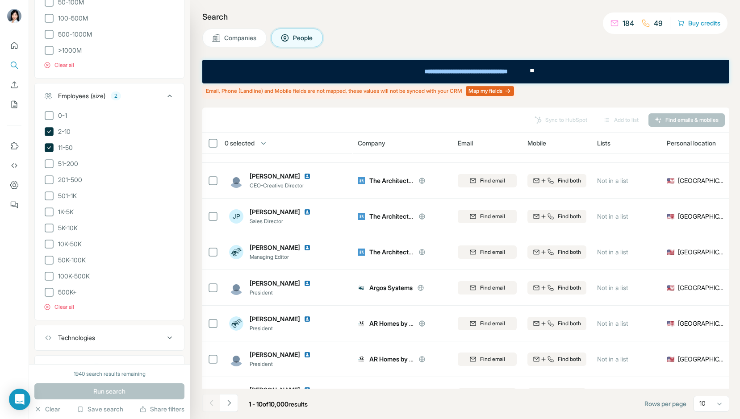
scroll to position [770, 0]
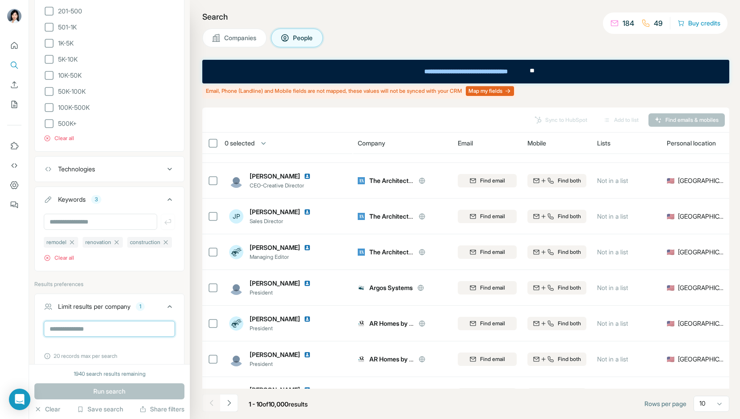
click at [57, 332] on input "*" at bounding box center [109, 329] width 131 height 16
type input "*"
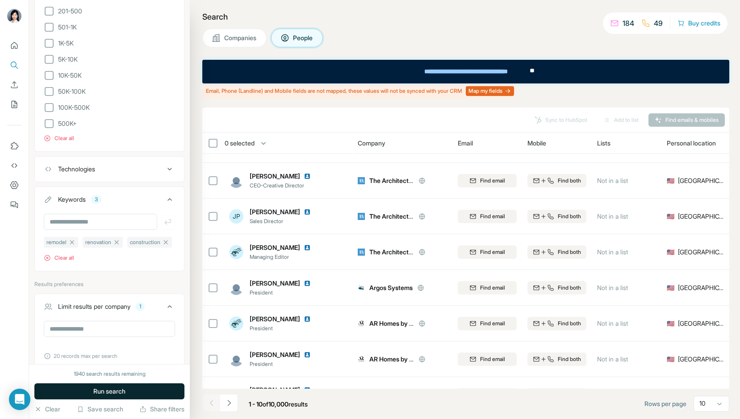
click at [83, 392] on button "Run search" at bounding box center [109, 392] width 150 height 16
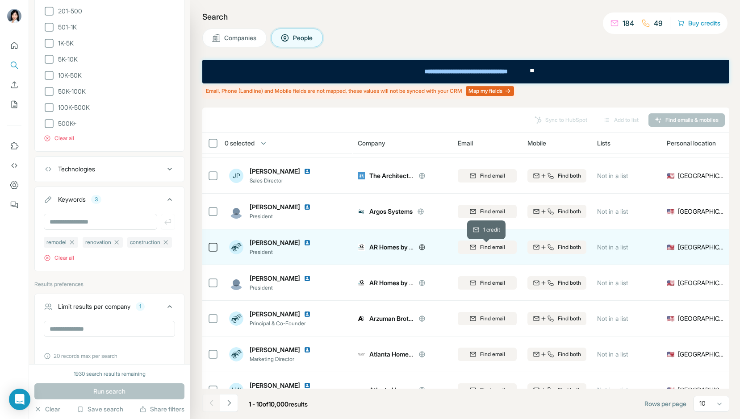
scroll to position [122, 0]
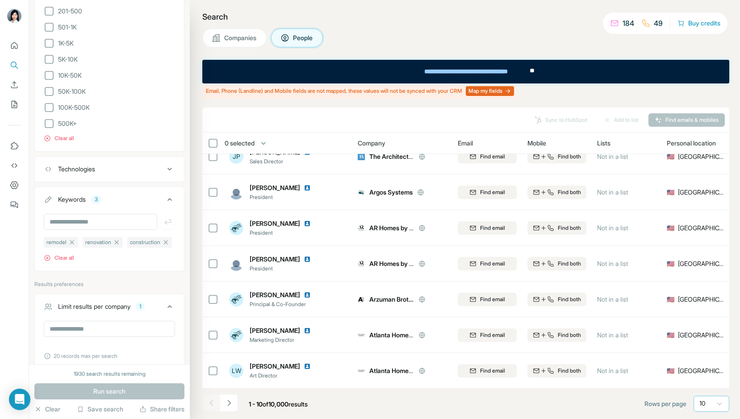
click at [717, 402] on icon at bounding box center [719, 404] width 9 height 9
click at [711, 334] on div "60" at bounding box center [711, 335] width 21 height 9
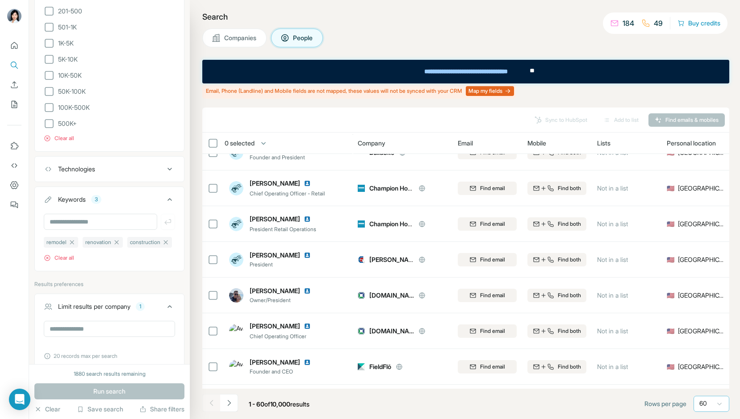
scroll to position [772, 0]
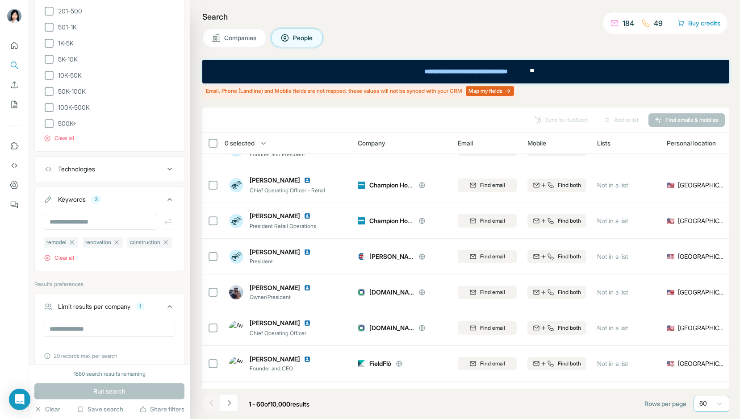
click at [146, 208] on button "Keywords 3" at bounding box center [109, 201] width 149 height 25
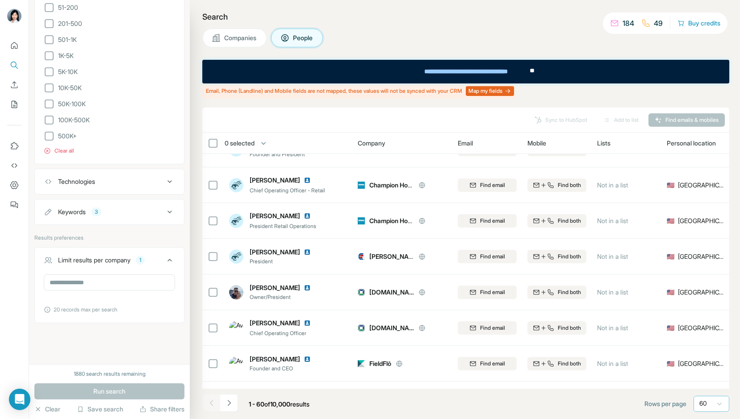
click at [146, 208] on div "Keywords 3" at bounding box center [104, 212] width 121 height 9
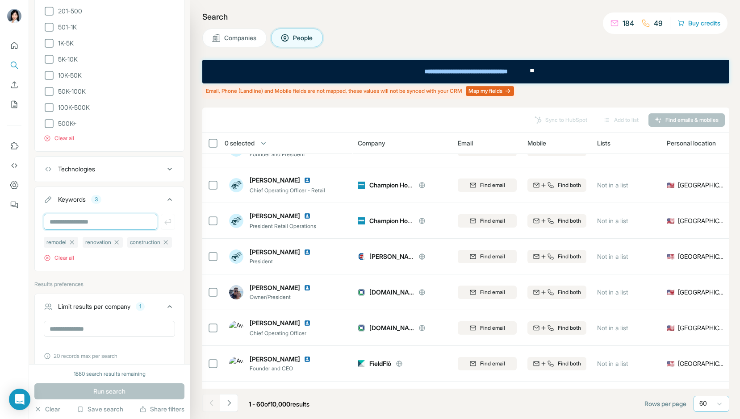
click at [138, 224] on input "text" at bounding box center [100, 222] width 113 height 16
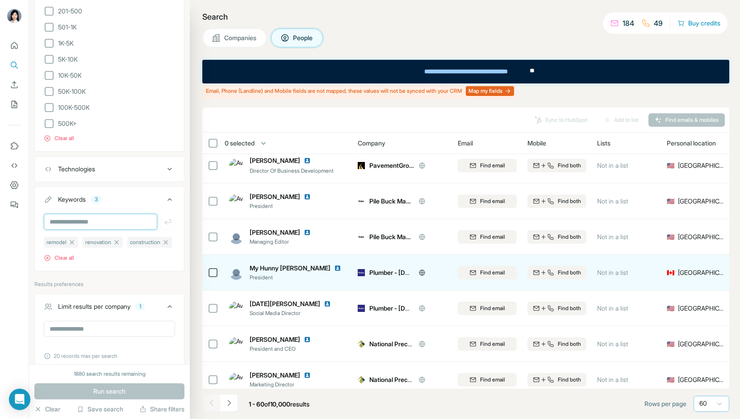
scroll to position [1908, 0]
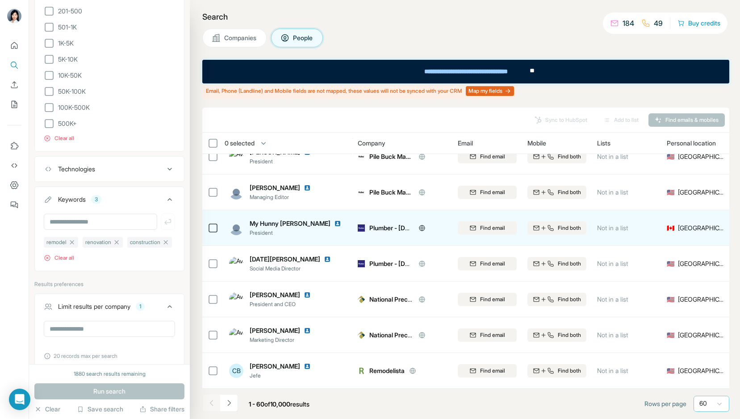
click at [337, 223] on img at bounding box center [337, 223] width 7 height 7
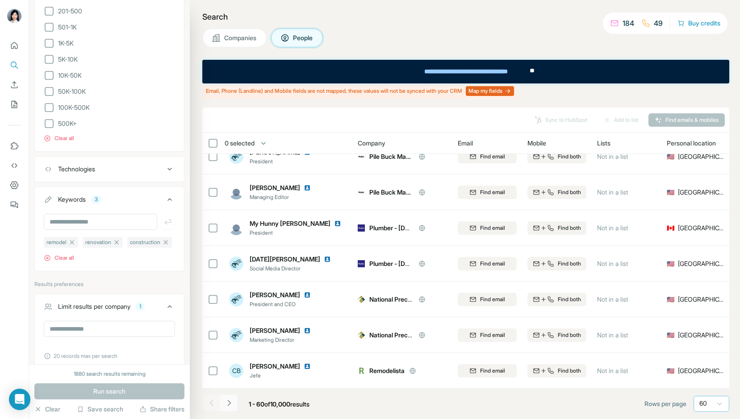
click at [228, 403] on icon "Navigate to next page" at bounding box center [229, 403] width 9 height 9
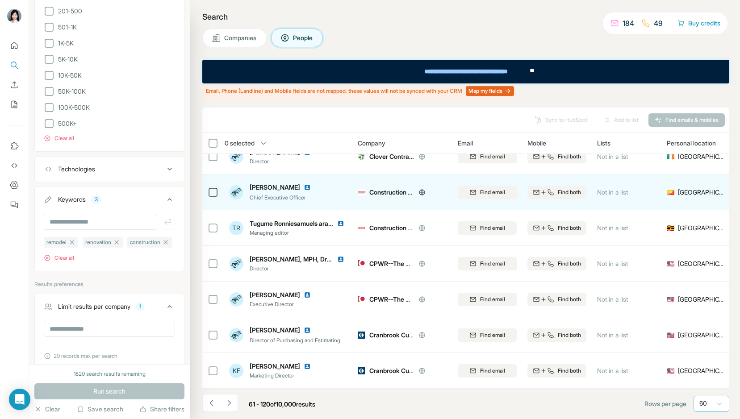
click at [421, 192] on icon at bounding box center [422, 192] width 2 height 6
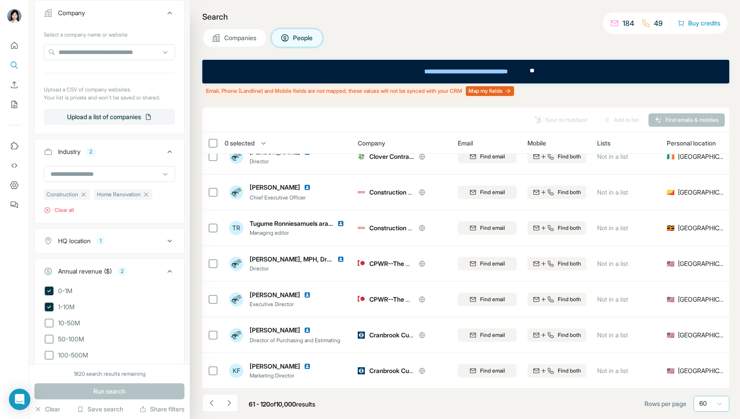
scroll to position [143, 0]
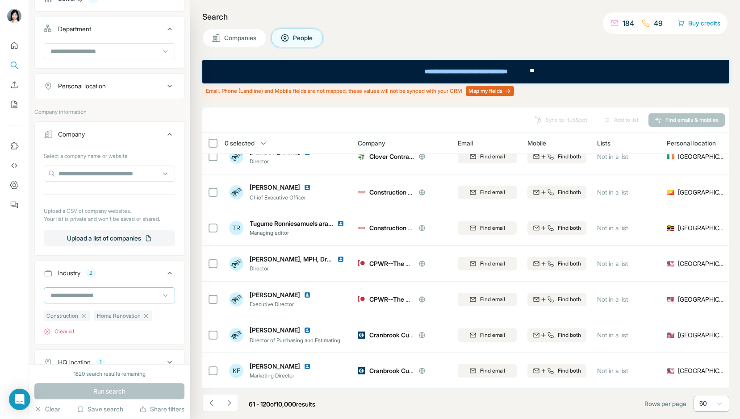
click at [120, 292] on input at bounding box center [105, 296] width 110 height 10
click at [91, 295] on input at bounding box center [105, 296] width 110 height 10
click at [90, 292] on input at bounding box center [105, 296] width 110 height 10
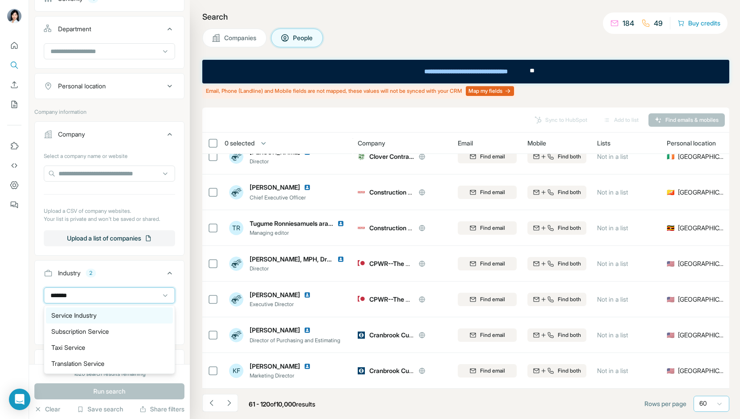
type input "*******"
click at [103, 316] on div "Service Industry" at bounding box center [109, 315] width 116 height 9
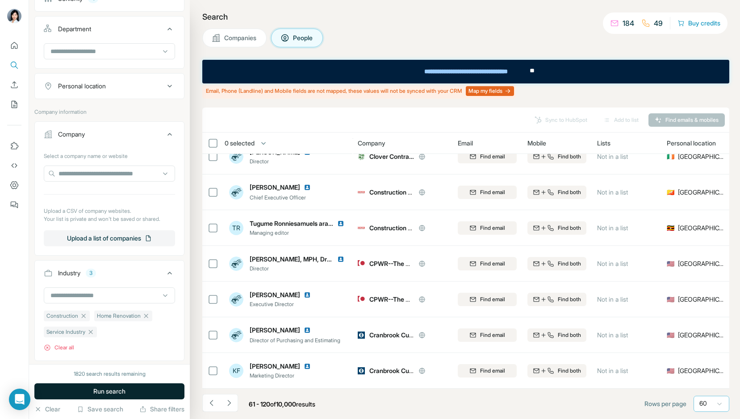
click at [124, 392] on span "Run search" at bounding box center [109, 391] width 32 height 9
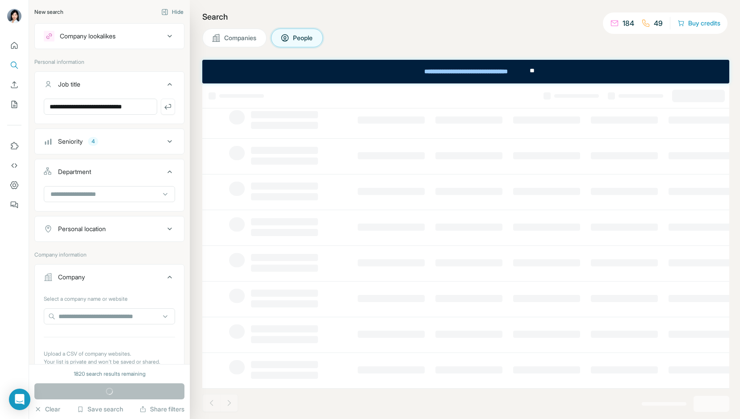
click at [150, 42] on button "Company lookalikes" at bounding box center [109, 35] width 149 height 21
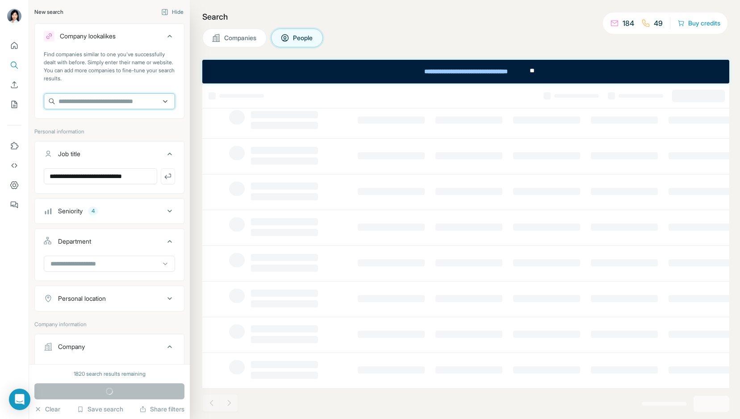
click at [133, 96] on input "text" at bounding box center [109, 101] width 131 height 16
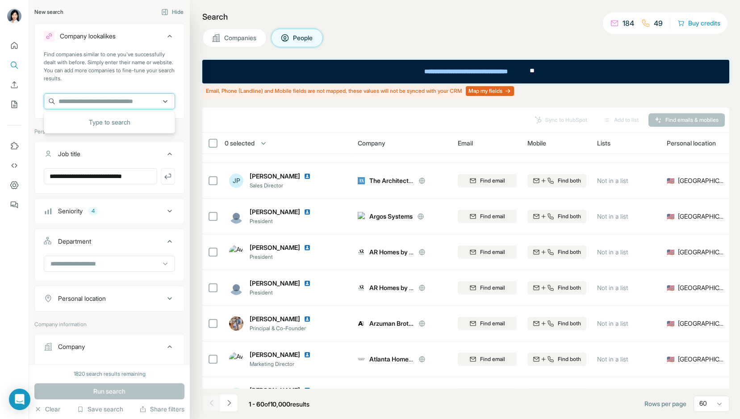
scroll to position [1908, 0]
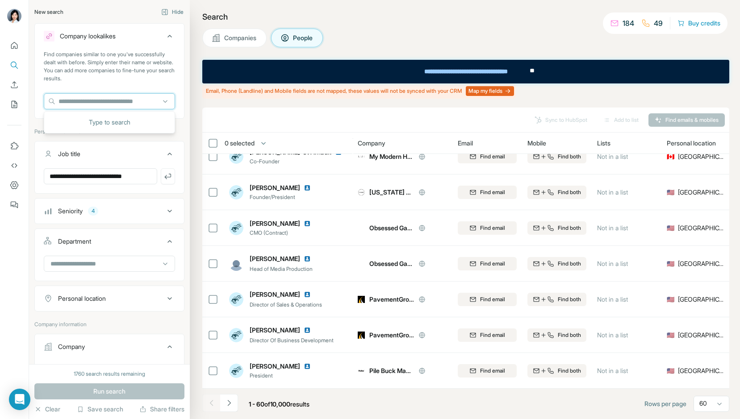
paste input "**********"
drag, startPoint x: 71, startPoint y: 102, endPoint x: 150, endPoint y: 104, distance: 78.2
click at [151, 104] on input "**********" at bounding box center [109, 101] width 131 height 16
type input "**********"
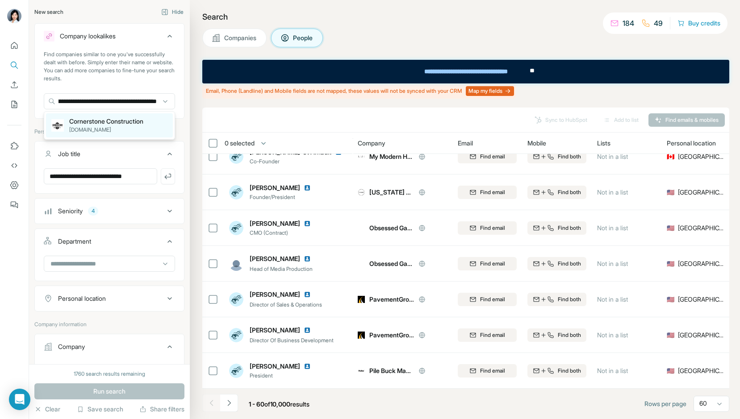
click at [127, 122] on p "Cornerstone Construction" at bounding box center [106, 121] width 74 height 9
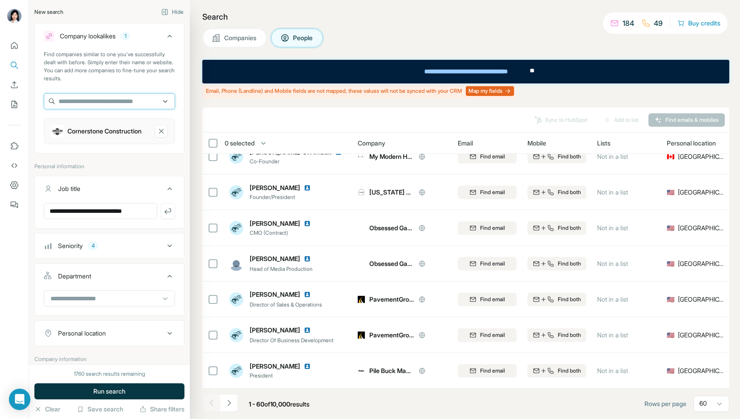
click at [120, 100] on input "text" at bounding box center [109, 101] width 131 height 16
click at [128, 101] on input "text" at bounding box center [109, 101] width 131 height 16
paste input "**********"
type input "**********"
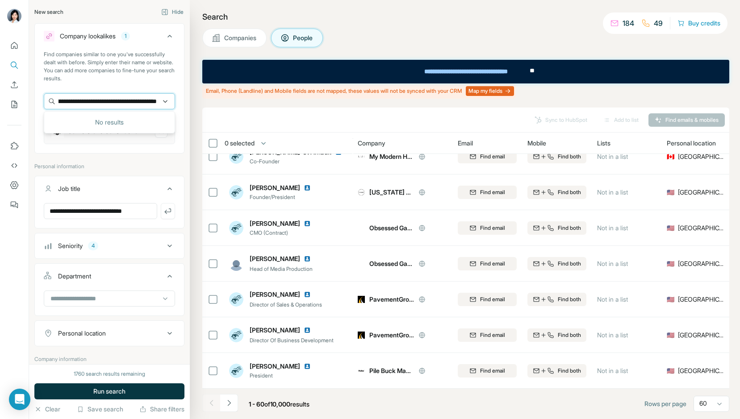
click at [127, 103] on input "text" at bounding box center [109, 101] width 131 height 16
paste input "**********"
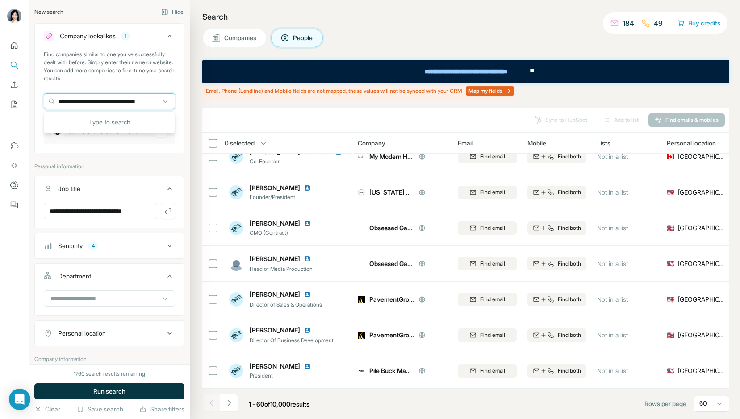
scroll to position [0, 12]
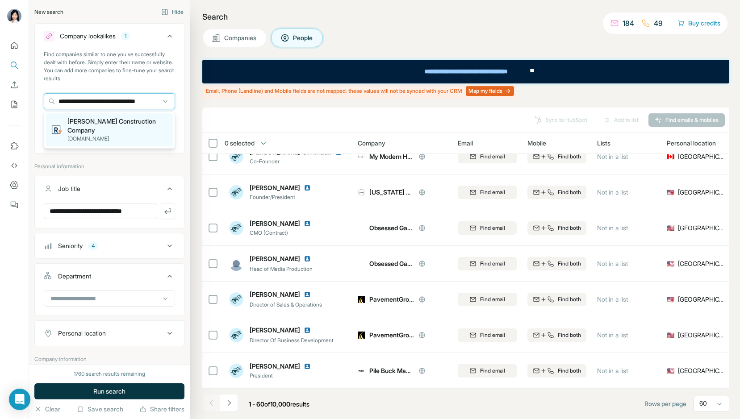
type input "**********"
click at [90, 124] on p "[PERSON_NAME] Construction Company" at bounding box center [117, 126] width 100 height 18
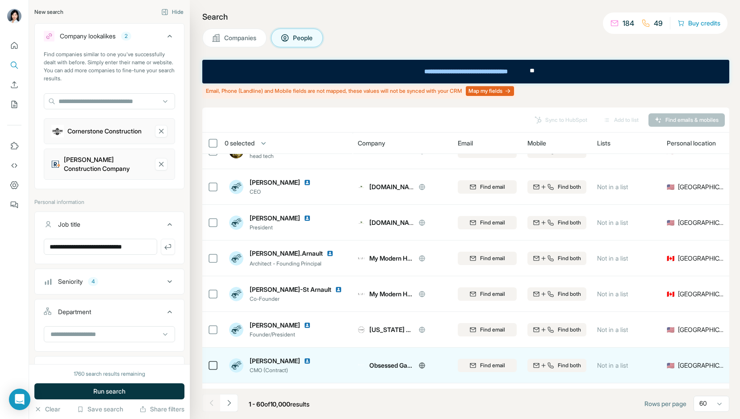
scroll to position [1701, 0]
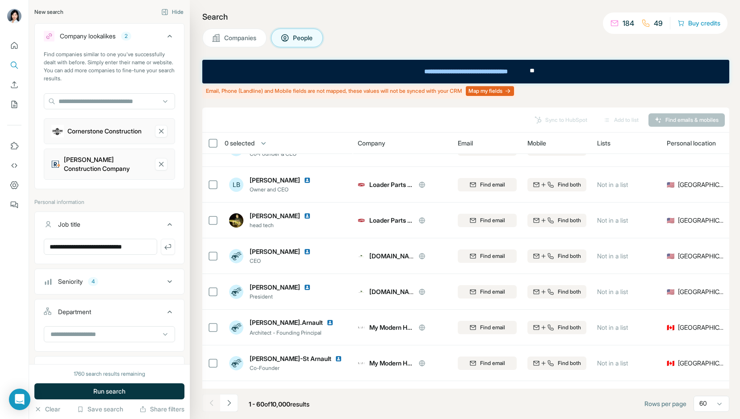
click at [163, 383] on div "1760 search results remaining Run search Clear Save search Share filters" at bounding box center [109, 391] width 161 height 55
click at [150, 389] on button "Run search" at bounding box center [109, 392] width 150 height 16
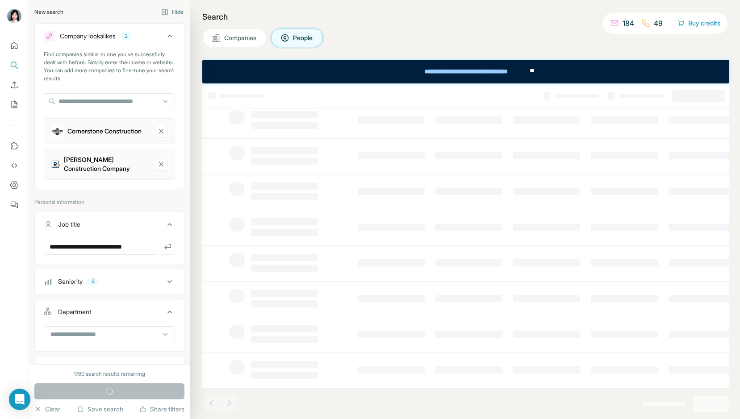
scroll to position [98, 0]
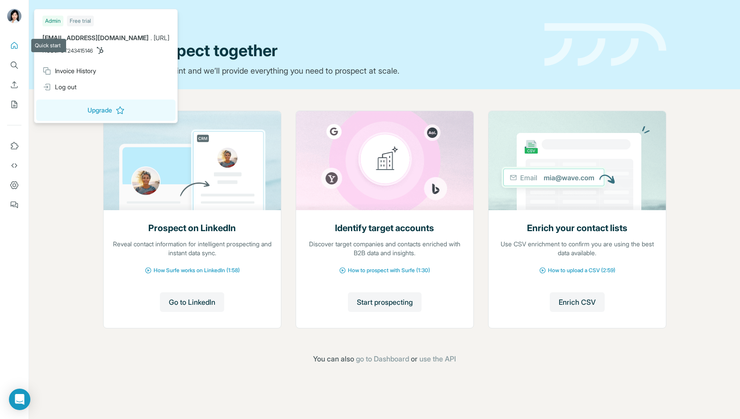
click at [14, 15] on img at bounding box center [14, 16] width 14 height 14
